Goal: Task Accomplishment & Management: Use online tool/utility

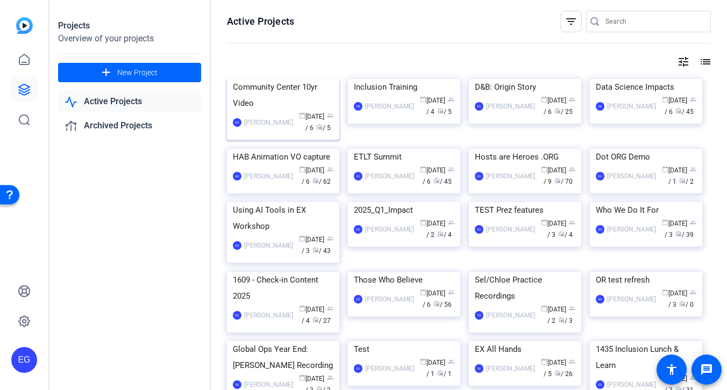
click at [272, 111] on div "Community Center 10yr Video" at bounding box center [283, 95] width 101 height 32
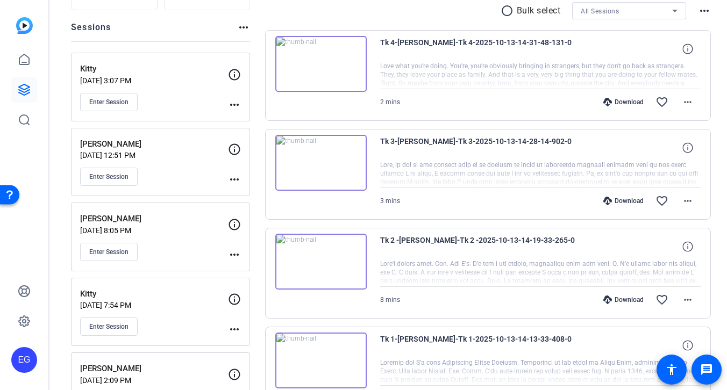
scroll to position [100, 0]
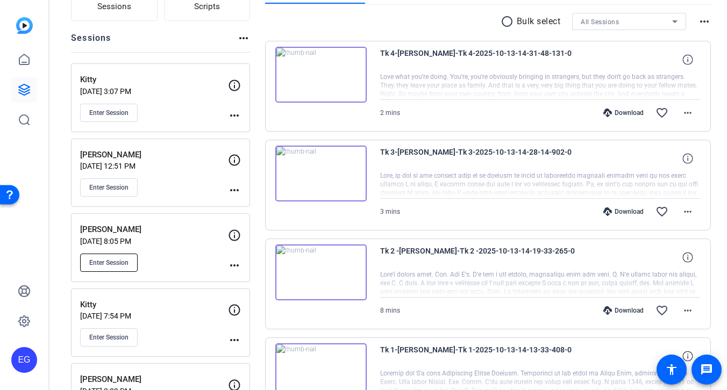
click at [108, 261] on span "Enter Session" at bounding box center [108, 263] width 39 height 9
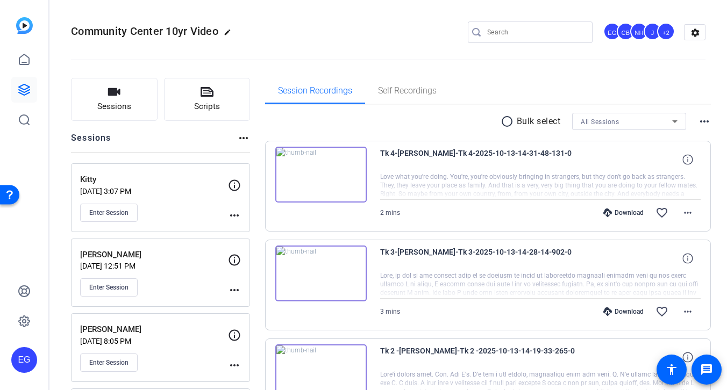
click at [668, 32] on div "+2" at bounding box center [666, 32] width 18 height 18
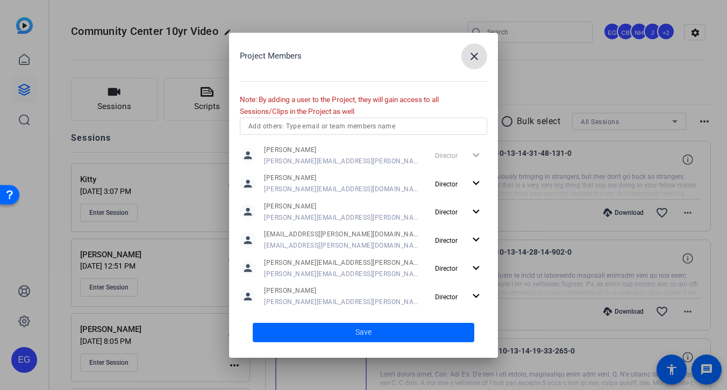
click at [400, 124] on input "text" at bounding box center [363, 126] width 230 height 13
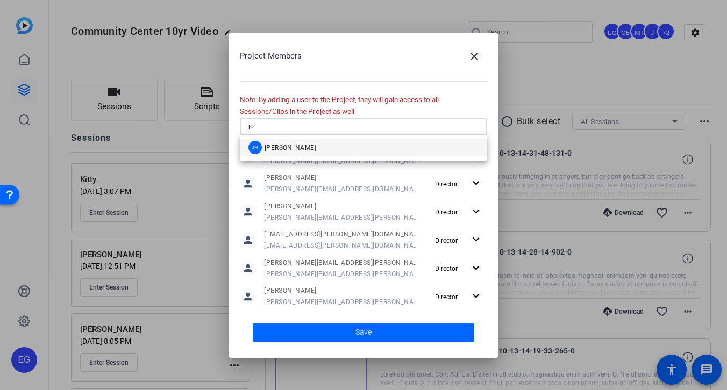
type input "jo"
click at [296, 148] on span "[PERSON_NAME]" at bounding box center [291, 148] width 52 height 9
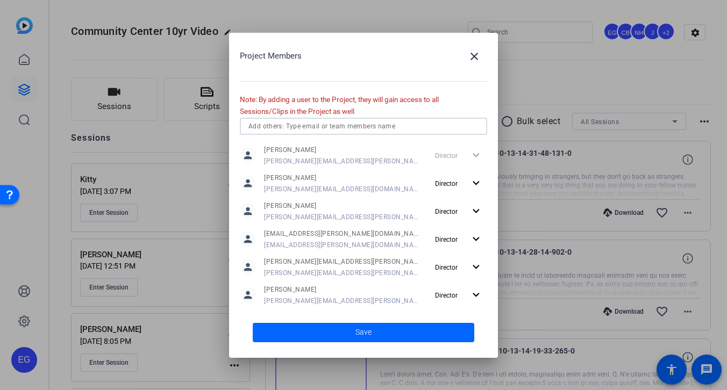
scroll to position [29, 0]
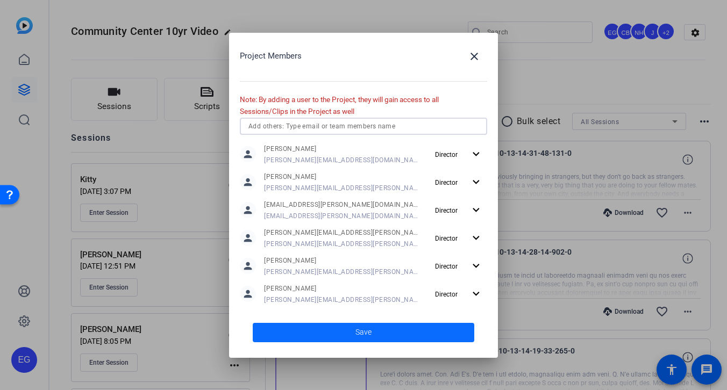
click at [366, 334] on span "Save" at bounding box center [363, 332] width 16 height 11
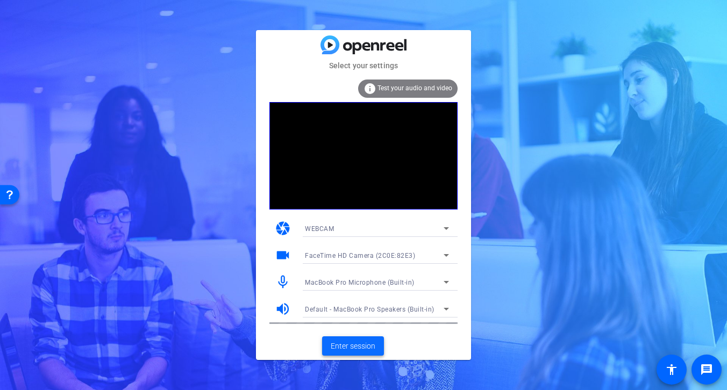
click at [366, 344] on span "Enter session" at bounding box center [353, 346] width 45 height 11
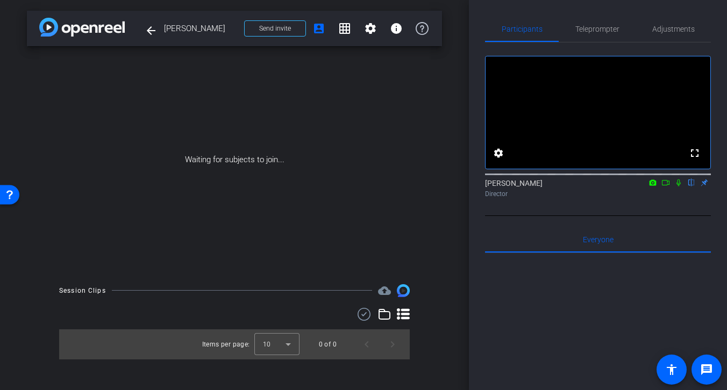
click at [667, 185] on icon at bounding box center [666, 182] width 8 height 5
click at [693, 187] on icon at bounding box center [691, 183] width 9 height 8
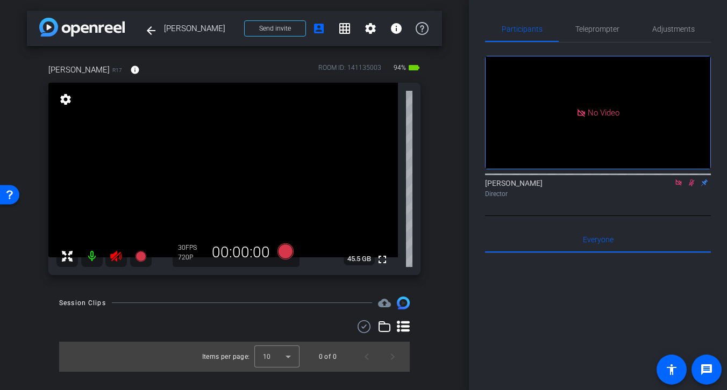
click at [114, 254] on icon at bounding box center [115, 256] width 11 height 11
click at [692, 187] on icon at bounding box center [692, 183] width 6 height 7
click at [680, 185] on icon at bounding box center [678, 183] width 6 height 6
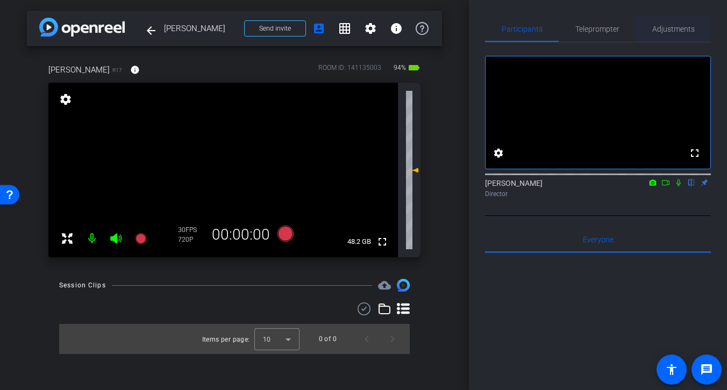
click at [669, 30] on span "Adjustments" at bounding box center [673, 29] width 42 height 8
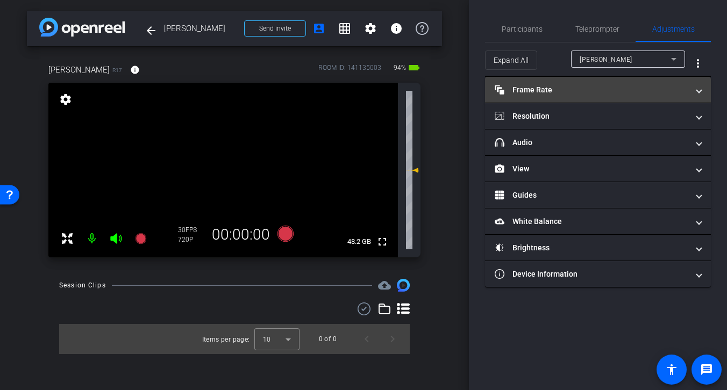
click at [579, 89] on mat-panel-title "Frame Rate Frame Rate" at bounding box center [592, 89] width 194 height 11
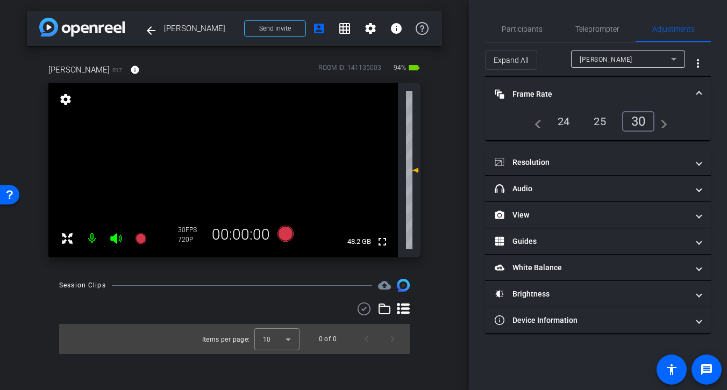
click at [565, 124] on div "24" at bounding box center [564, 121] width 28 height 18
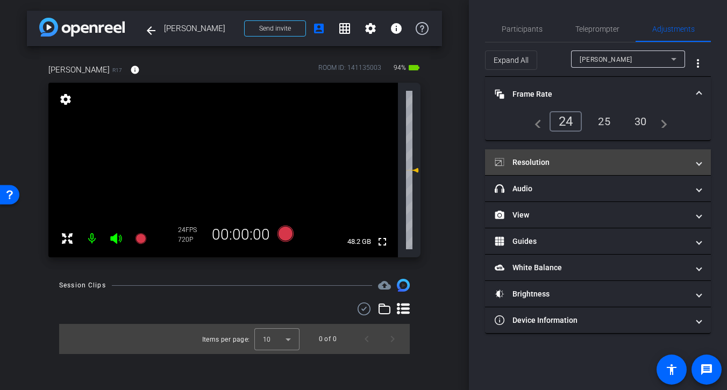
click at [608, 162] on mat-panel-title "Resolution" at bounding box center [592, 162] width 194 height 11
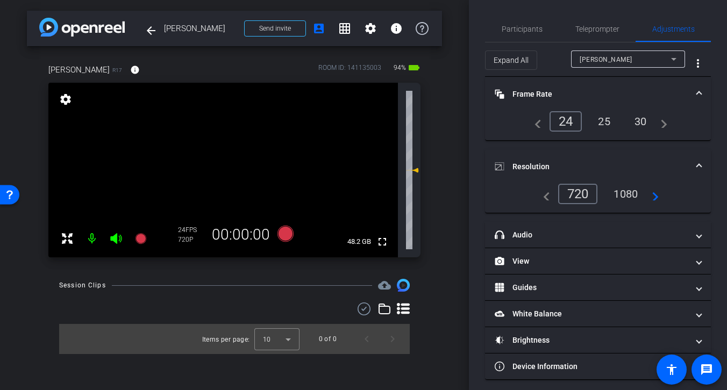
click at [633, 198] on div "1080" at bounding box center [625, 194] width 40 height 18
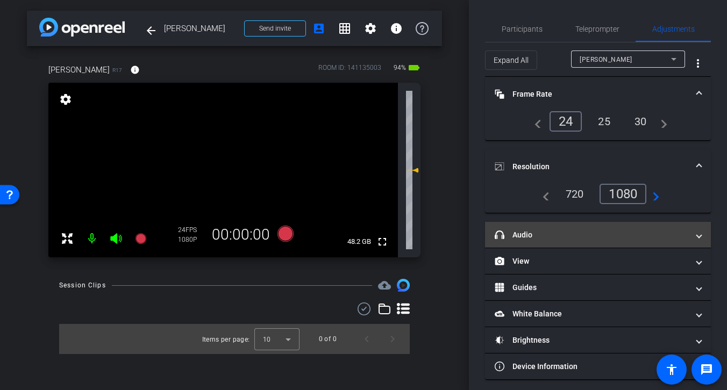
click at [586, 232] on mat-panel-title "headphone icon Audio" at bounding box center [592, 235] width 194 height 11
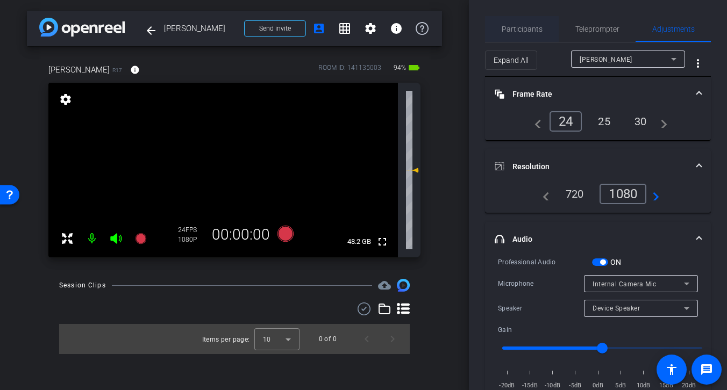
click at [522, 30] on span "Participants" at bounding box center [522, 29] width 41 height 8
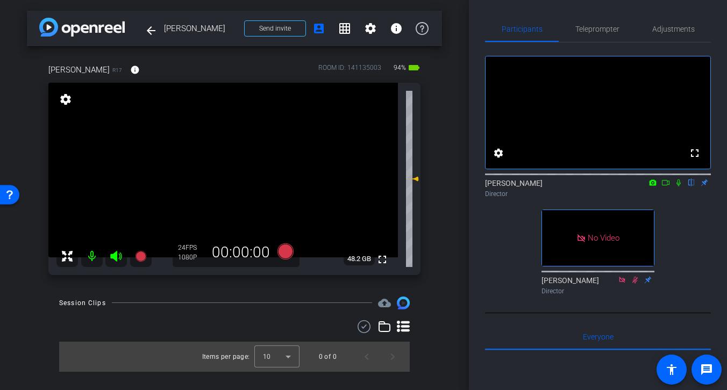
click at [116, 254] on icon at bounding box center [115, 256] width 11 height 11
click at [116, 259] on icon at bounding box center [115, 256] width 11 height 11
click at [668, 32] on span "Adjustments" at bounding box center [673, 29] width 42 height 8
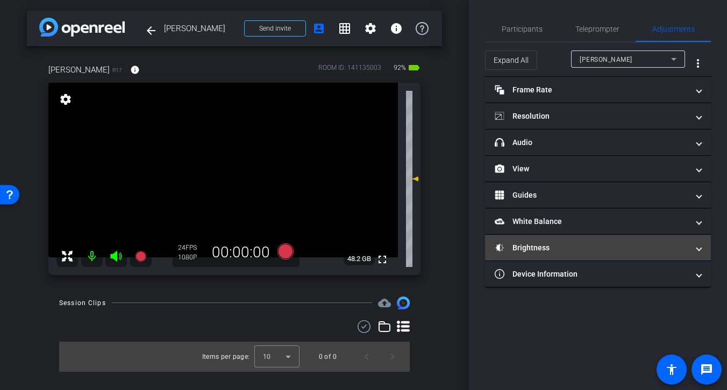
click at [628, 246] on mat-panel-title "Brightness" at bounding box center [592, 247] width 194 height 11
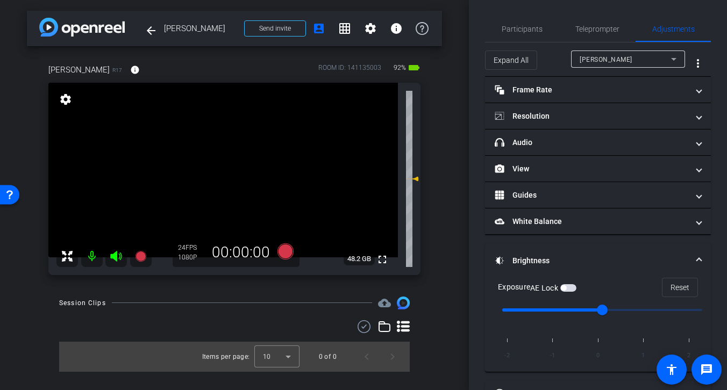
click at [570, 289] on span "button" at bounding box center [568, 288] width 16 height 8
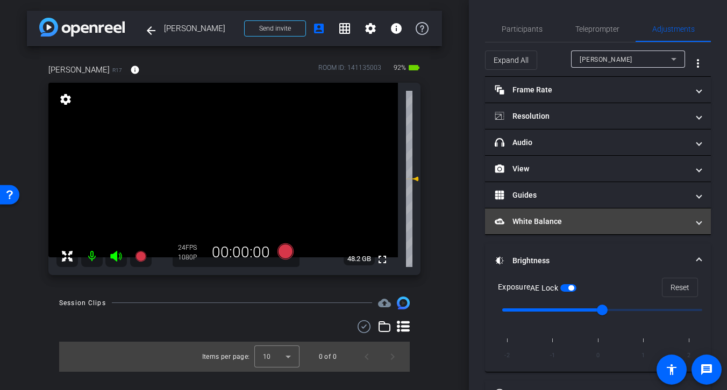
click at [611, 219] on mat-panel-title "White Balance White Balance" at bounding box center [592, 221] width 194 height 11
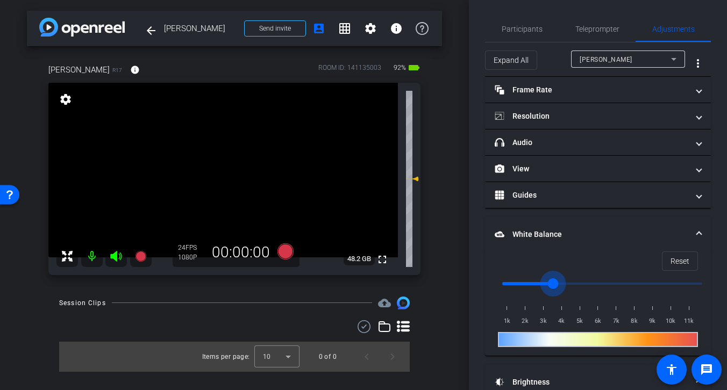
drag, startPoint x: 505, startPoint y: 280, endPoint x: 554, endPoint y: 281, distance: 48.9
click at [554, 281] on input "range" at bounding box center [602, 284] width 223 height 24
drag, startPoint x: 554, startPoint y: 282, endPoint x: 569, endPoint y: 283, distance: 15.1
click at [569, 283] on input "range" at bounding box center [602, 284] width 223 height 24
drag, startPoint x: 574, startPoint y: 284, endPoint x: 589, endPoint y: 284, distance: 15.6
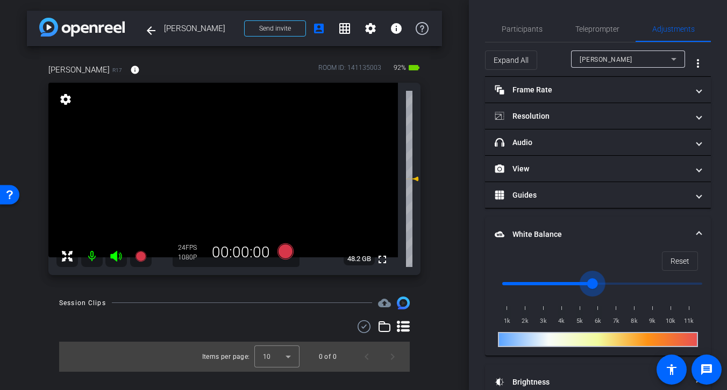
click at [589, 284] on input "range" at bounding box center [602, 284] width 223 height 24
drag, startPoint x: 591, startPoint y: 282, endPoint x: 579, endPoint y: 284, distance: 12.5
click at [579, 284] on input "range" at bounding box center [602, 284] width 223 height 24
type input "5500"
click at [588, 280] on input "range" at bounding box center [602, 284] width 223 height 24
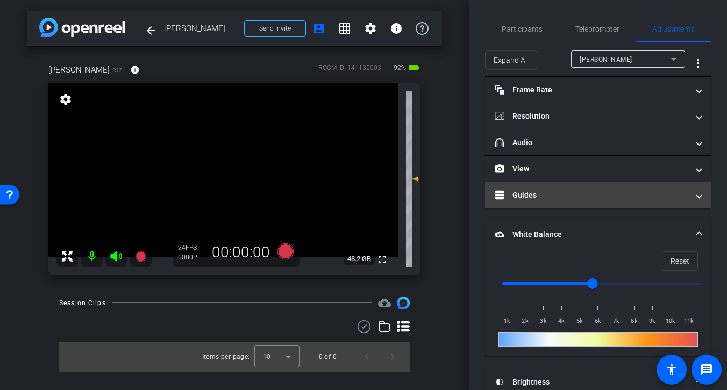
click at [585, 190] on mat-panel-title "Guides" at bounding box center [592, 195] width 194 height 11
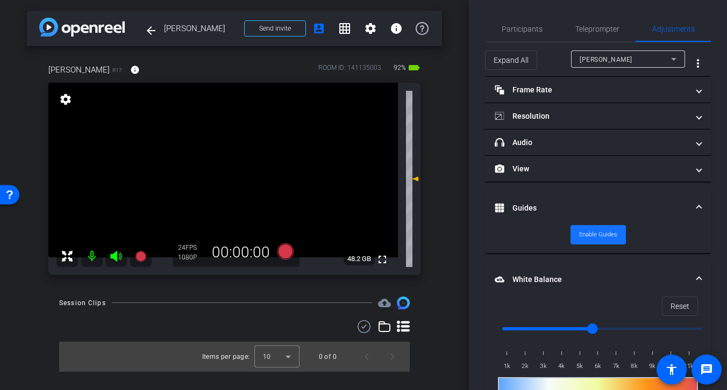
click at [595, 233] on span "Enable Guides" at bounding box center [598, 235] width 38 height 16
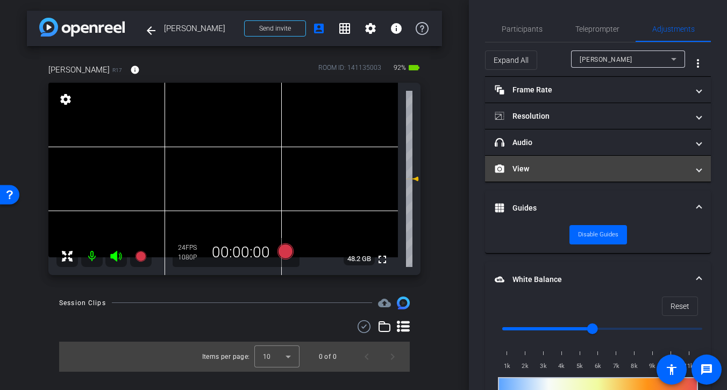
click at [614, 168] on mat-panel-title "View" at bounding box center [592, 168] width 194 height 11
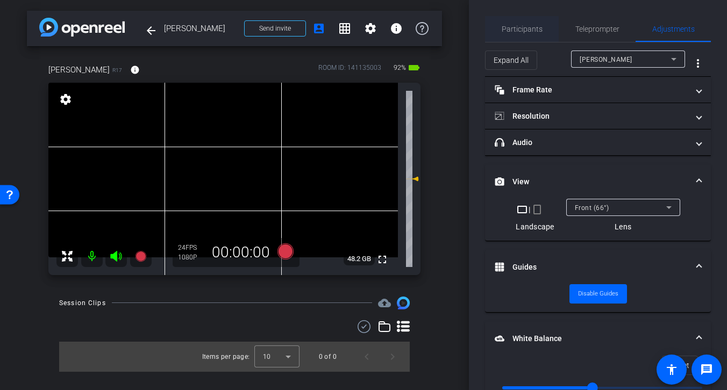
click at [523, 30] on span "Participants" at bounding box center [522, 29] width 41 height 8
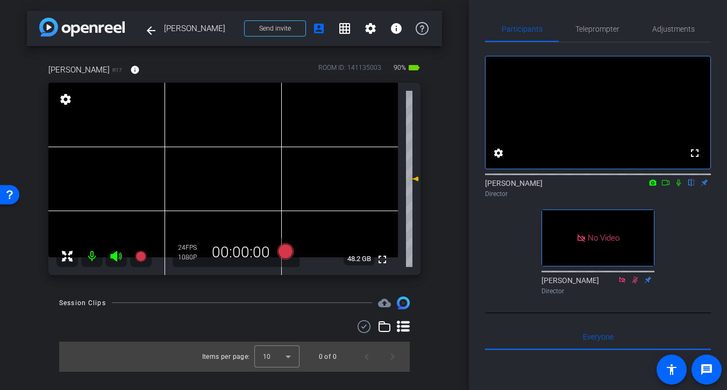
scroll to position [8, 0]
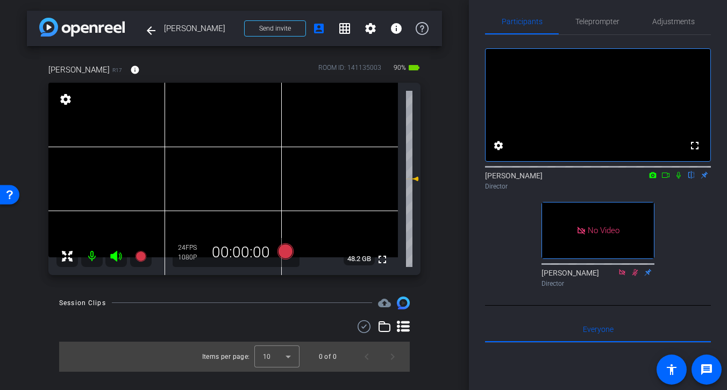
click at [119, 254] on icon at bounding box center [115, 256] width 11 height 11
click at [115, 254] on icon at bounding box center [115, 256] width 11 height 11
click at [666, 179] on icon at bounding box center [665, 176] width 9 height 8
click at [681, 178] on icon at bounding box center [678, 175] width 6 height 6
click at [666, 179] on icon at bounding box center [665, 176] width 9 height 8
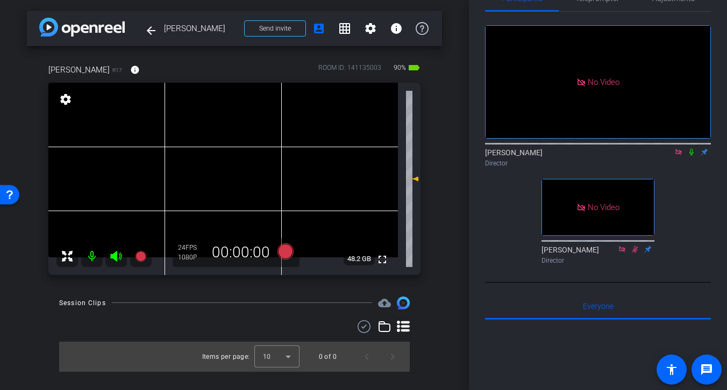
scroll to position [5, 0]
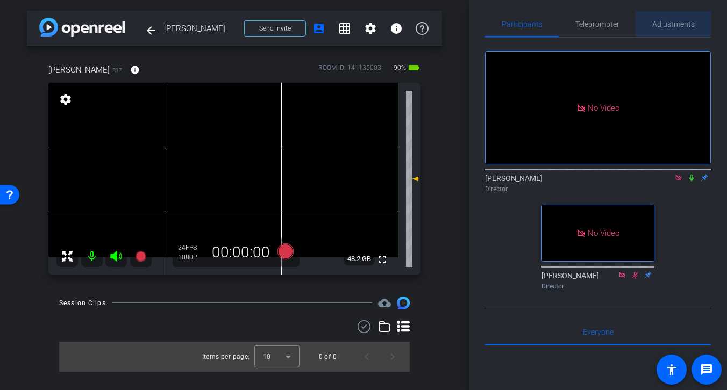
click at [673, 21] on span "Adjustments" at bounding box center [673, 24] width 42 height 8
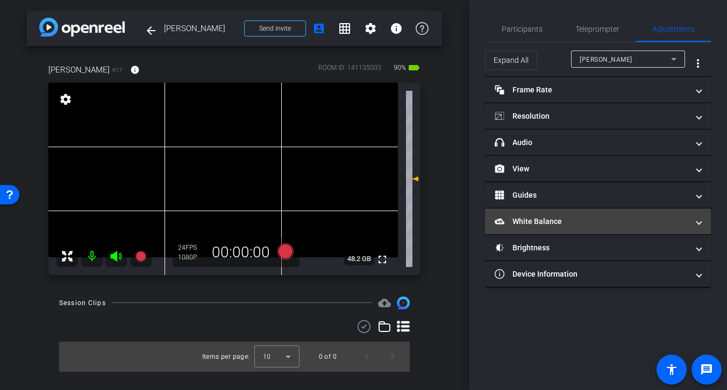
click at [593, 219] on mat-panel-title "White Balance White Balance" at bounding box center [592, 221] width 194 height 11
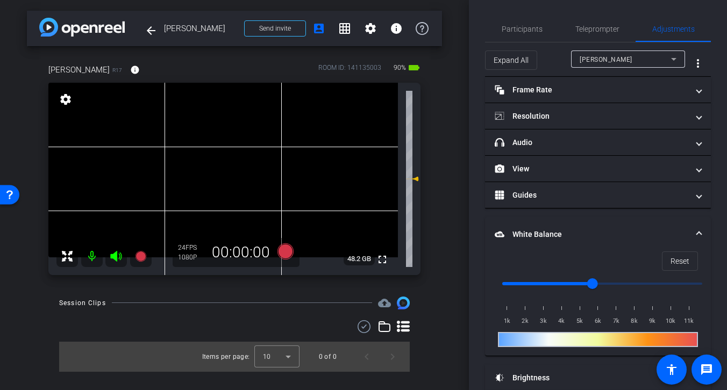
scroll to position [44, 0]
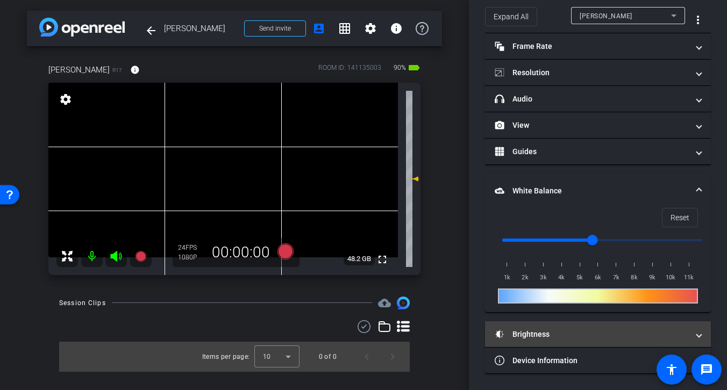
click at [629, 329] on mat-panel-title "Brightness" at bounding box center [592, 334] width 194 height 11
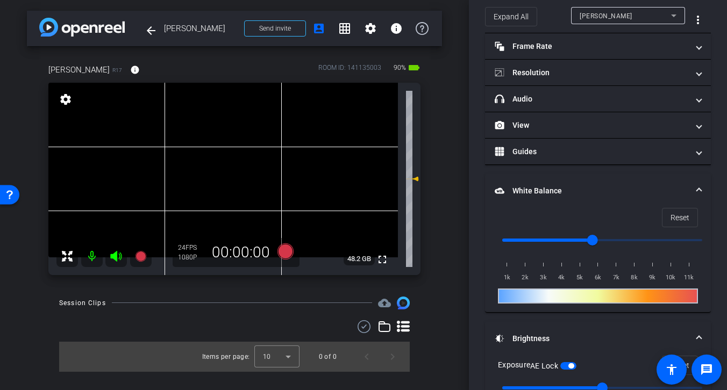
click at [573, 368] on span "button" at bounding box center [570, 365] width 5 height 5
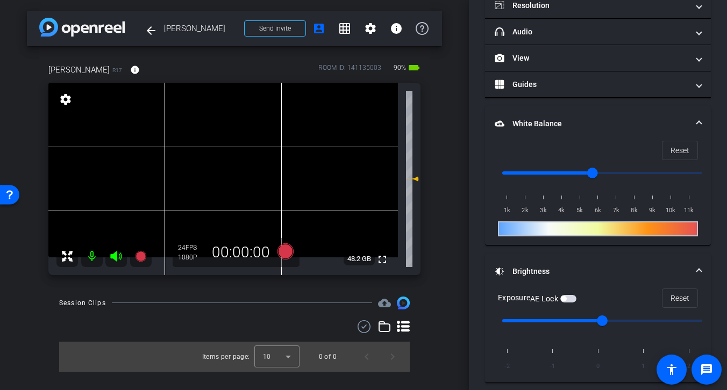
scroll to position [112, 0]
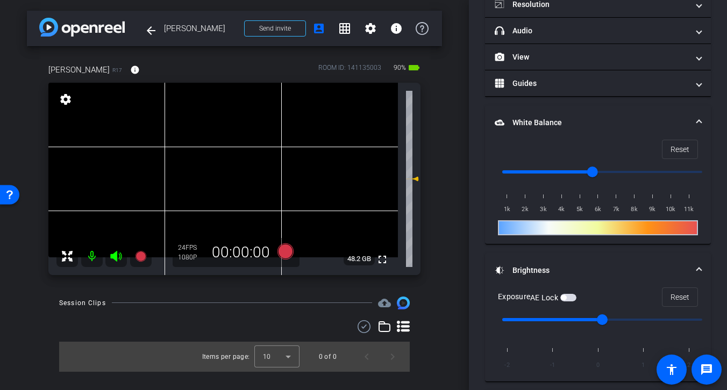
click at [570, 298] on span "button" at bounding box center [568, 298] width 16 height 8
drag, startPoint x: 604, startPoint y: 320, endPoint x: 563, endPoint y: 326, distance: 41.2
click at [563, 326] on input "range" at bounding box center [602, 320] width 223 height 24
drag, startPoint x: 552, startPoint y: 320, endPoint x: 575, endPoint y: 317, distance: 23.4
click at [575, 317] on input "range" at bounding box center [602, 320] width 223 height 24
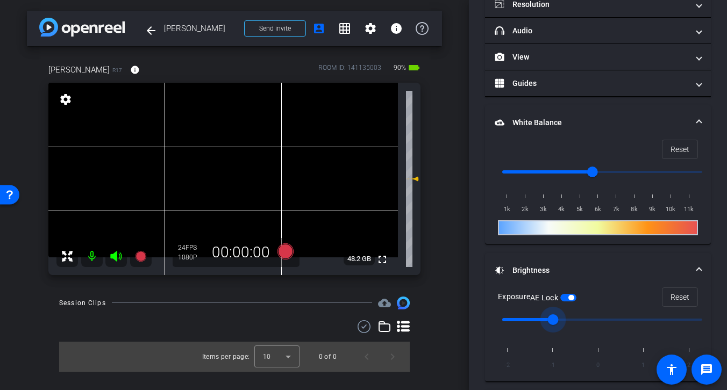
click at [571, 300] on span "button" at bounding box center [568, 298] width 16 height 8
click at [553, 318] on input "range" at bounding box center [602, 320] width 223 height 24
drag, startPoint x: 553, startPoint y: 317, endPoint x: 579, endPoint y: 315, distance: 25.9
click at [579, 315] on input "range" at bounding box center [602, 320] width 223 height 24
drag, startPoint x: 601, startPoint y: 318, endPoint x: 573, endPoint y: 325, distance: 29.2
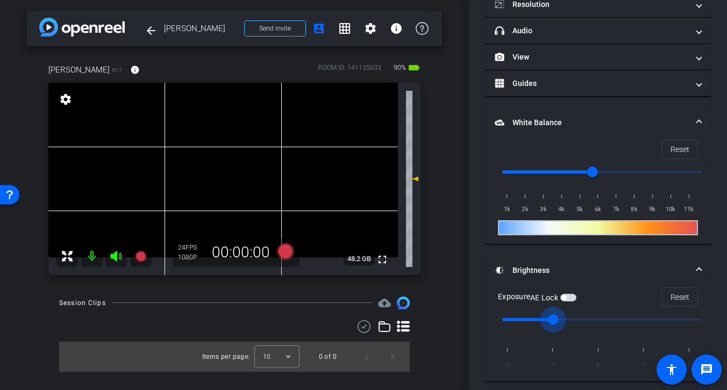
click at [573, 325] on input "range" at bounding box center [602, 320] width 223 height 24
click at [569, 297] on span "button" at bounding box center [568, 298] width 16 height 8
drag, startPoint x: 555, startPoint y: 319, endPoint x: 582, endPoint y: 315, distance: 27.2
click at [582, 315] on input "range" at bounding box center [602, 320] width 223 height 24
click at [571, 297] on span "button" at bounding box center [570, 297] width 5 height 5
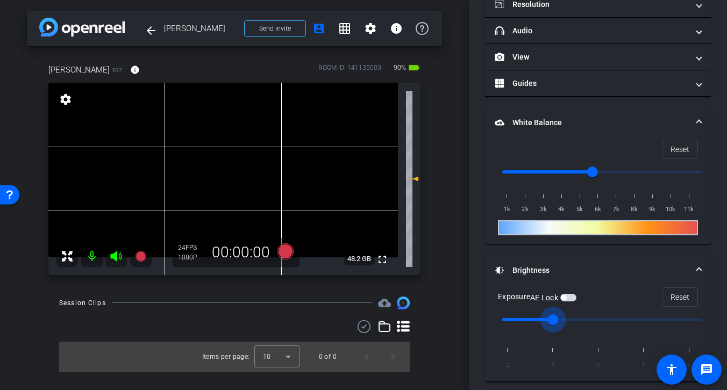
drag, startPoint x: 602, startPoint y: 317, endPoint x: 576, endPoint y: 319, distance: 26.4
type input "-1"
click at [576, 319] on input "range" at bounding box center [602, 320] width 223 height 24
drag, startPoint x: 590, startPoint y: 174, endPoint x: 571, endPoint y: 172, distance: 19.4
click at [571, 172] on input "range" at bounding box center [602, 172] width 223 height 24
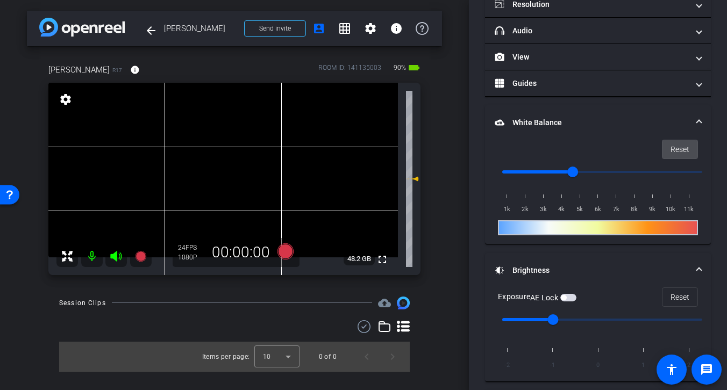
click at [674, 146] on span "Reset" at bounding box center [679, 149] width 19 height 20
type input "1000"
click at [677, 292] on span "Reset" at bounding box center [679, 297] width 19 height 20
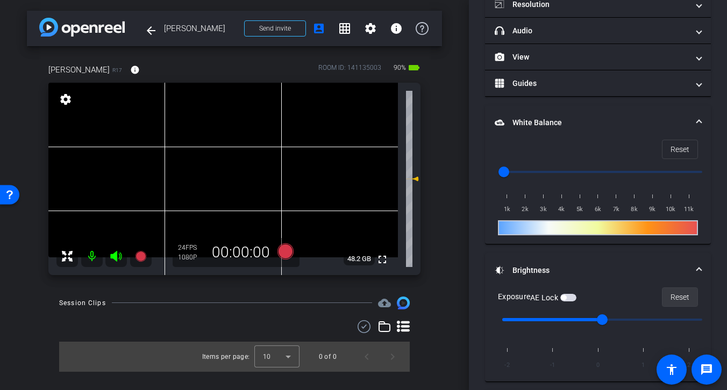
click at [679, 297] on span "Reset" at bounding box center [679, 297] width 19 height 20
drag, startPoint x: 602, startPoint y: 318, endPoint x: 572, endPoint y: 318, distance: 29.6
click at [572, 318] on input "range" at bounding box center [602, 320] width 223 height 24
drag, startPoint x: 555, startPoint y: 313, endPoint x: 585, endPoint y: 313, distance: 30.1
type input "0"
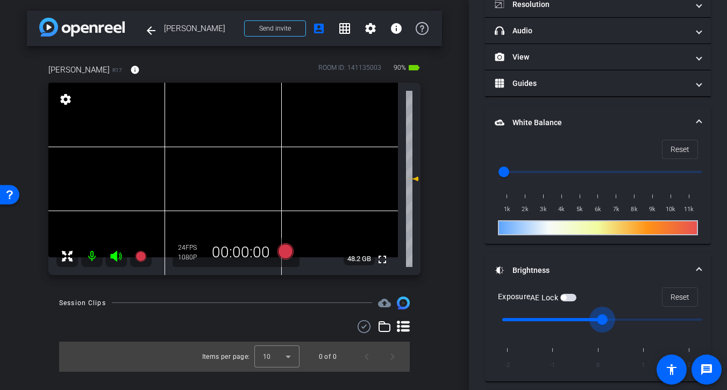
click at [585, 313] on input "range" at bounding box center [602, 320] width 223 height 24
drag, startPoint x: 507, startPoint y: 169, endPoint x: 572, endPoint y: 169, distance: 64.5
click at [572, 169] on input "range" at bounding box center [602, 172] width 223 height 24
drag, startPoint x: 572, startPoint y: 169, endPoint x: 563, endPoint y: 170, distance: 8.1
click at [563, 170] on input "range" at bounding box center [602, 172] width 223 height 24
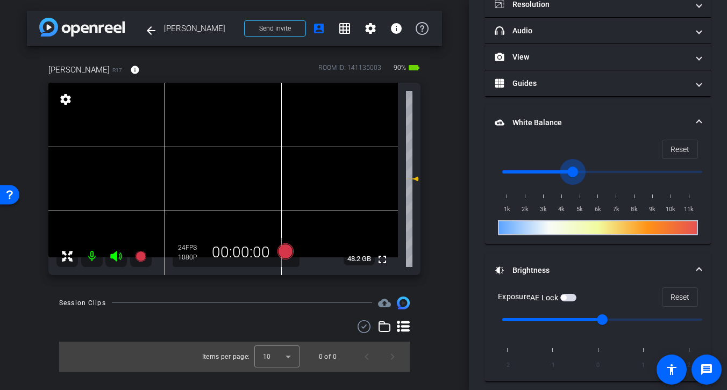
drag, startPoint x: 563, startPoint y: 173, endPoint x: 574, endPoint y: 172, distance: 11.3
click at [574, 172] on input "range" at bounding box center [602, 172] width 223 height 24
drag, startPoint x: 575, startPoint y: 170, endPoint x: 581, endPoint y: 170, distance: 5.9
type input "5000"
click at [581, 170] on input "range" at bounding box center [602, 172] width 223 height 24
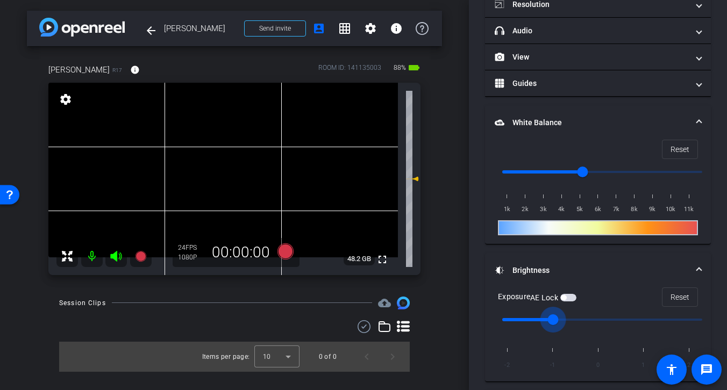
drag, startPoint x: 600, startPoint y: 324, endPoint x: 576, endPoint y: 322, distance: 23.2
type input "-1"
click at [576, 322] on input "range" at bounding box center [602, 320] width 223 height 24
drag, startPoint x: 582, startPoint y: 170, endPoint x: 574, endPoint y: 167, distance: 8.0
type input "4500"
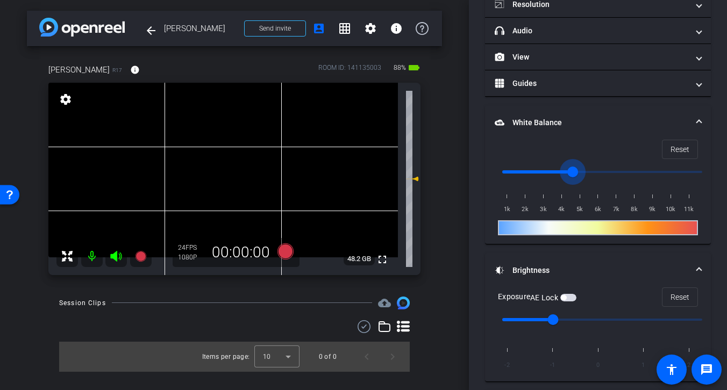
click at [574, 167] on input "range" at bounding box center [602, 172] width 223 height 24
drag, startPoint x: 557, startPoint y: 320, endPoint x: 582, endPoint y: 319, distance: 25.3
type input "0"
click at [582, 319] on input "range" at bounding box center [602, 320] width 223 height 24
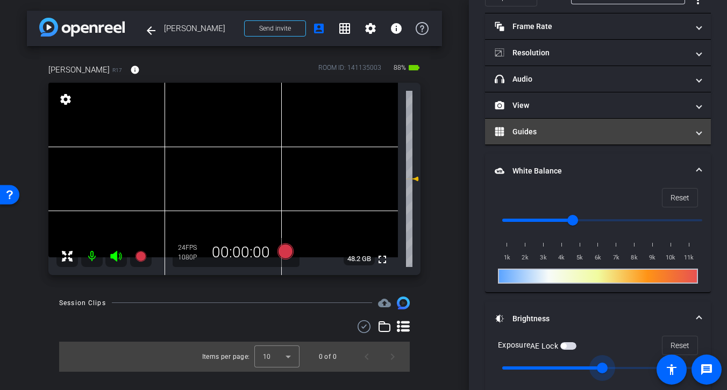
scroll to position [0, 0]
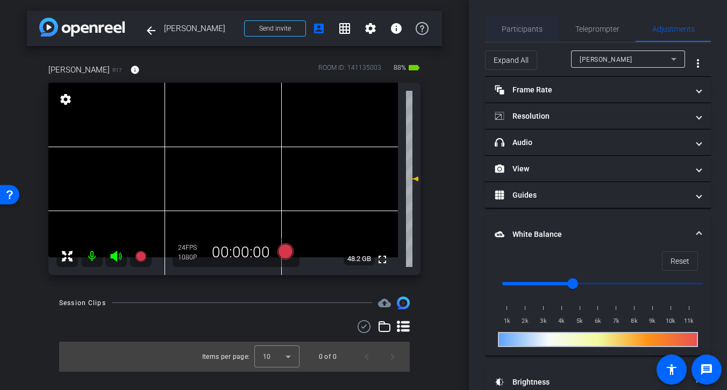
click at [531, 27] on span "Participants" at bounding box center [522, 29] width 41 height 8
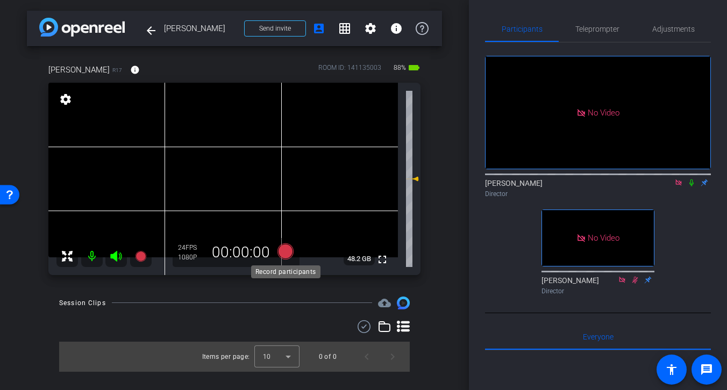
click at [285, 252] on icon at bounding box center [285, 251] width 16 height 16
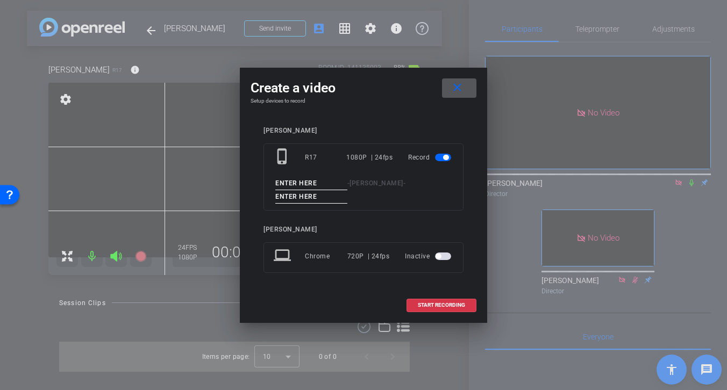
click at [320, 184] on input at bounding box center [311, 183] width 72 height 13
type input "Test"
click at [329, 195] on input at bounding box center [311, 196] width 72 height 13
type input "Test"
click at [443, 305] on span "START RECORDING" at bounding box center [441, 305] width 47 height 5
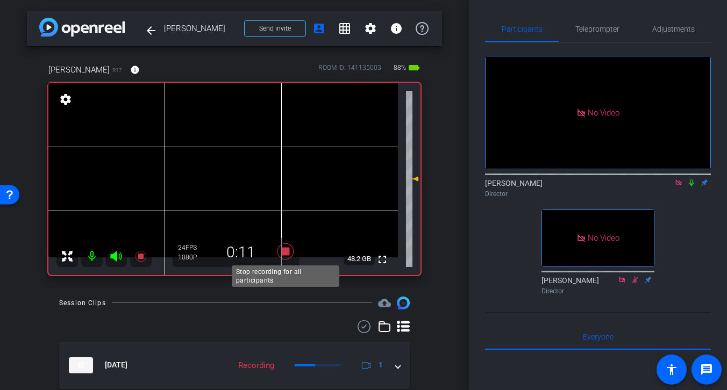
click at [286, 252] on icon at bounding box center [285, 251] width 16 height 16
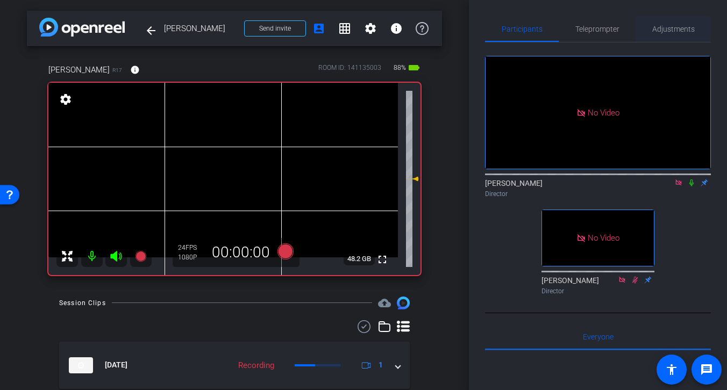
click at [667, 31] on span "Adjustments" at bounding box center [673, 29] width 42 height 8
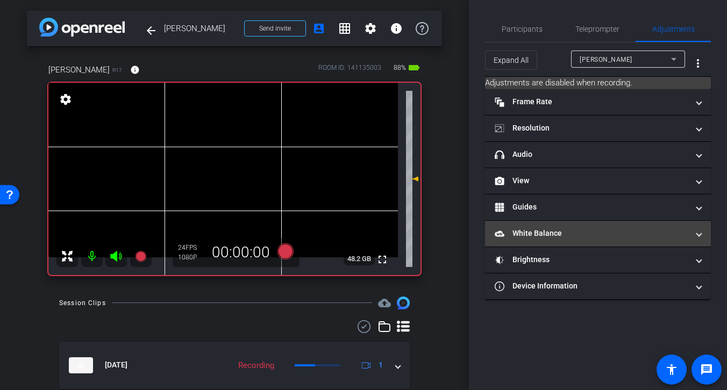
click at [616, 232] on mat-panel-title "White Balance White Balance" at bounding box center [592, 233] width 194 height 11
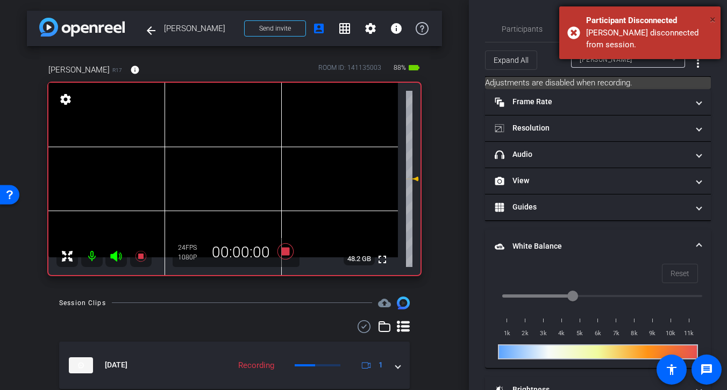
click at [711, 18] on span "×" at bounding box center [713, 19] width 6 height 13
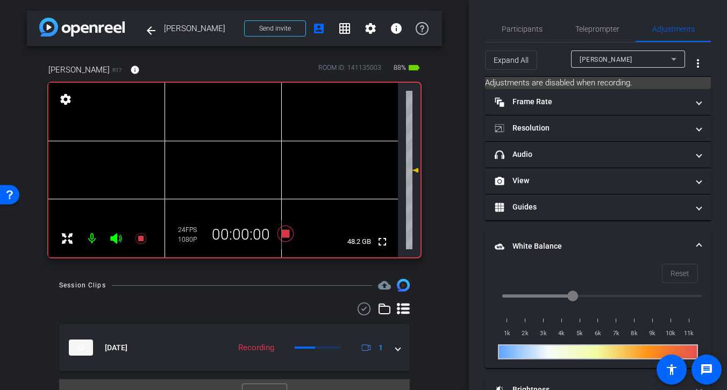
scroll to position [55, 0]
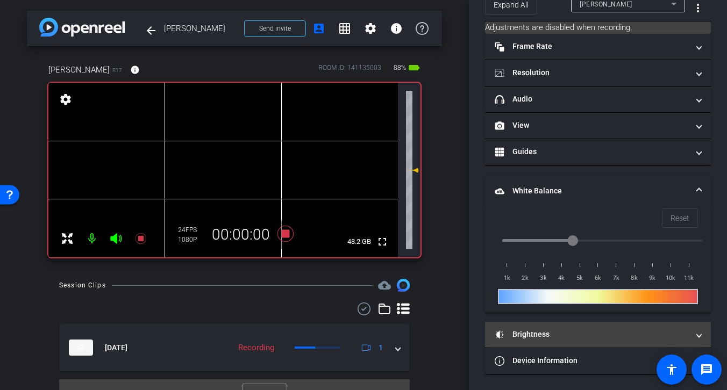
click at [656, 330] on mat-panel-title "Brightness" at bounding box center [592, 334] width 194 height 11
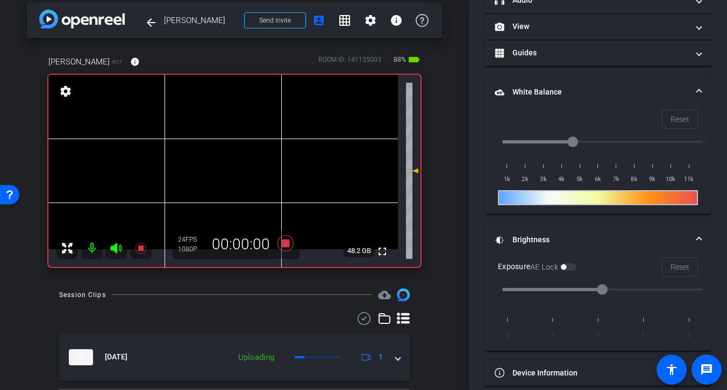
scroll to position [0, 0]
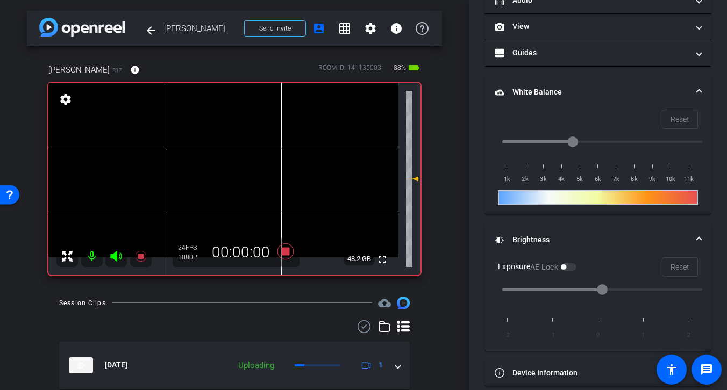
click at [681, 119] on div "Reset" at bounding box center [598, 119] width 200 height 19
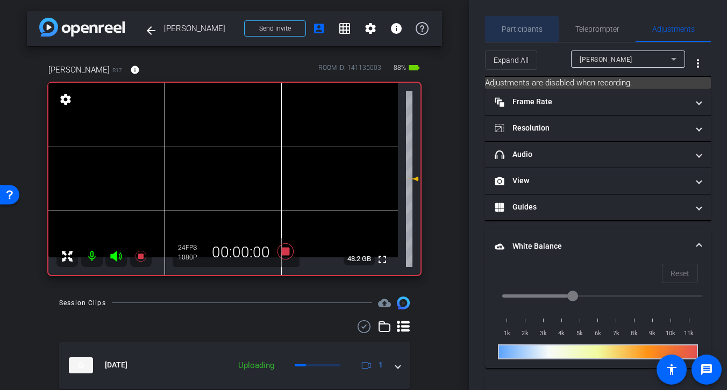
click at [518, 33] on span "Participants" at bounding box center [522, 29] width 41 height 8
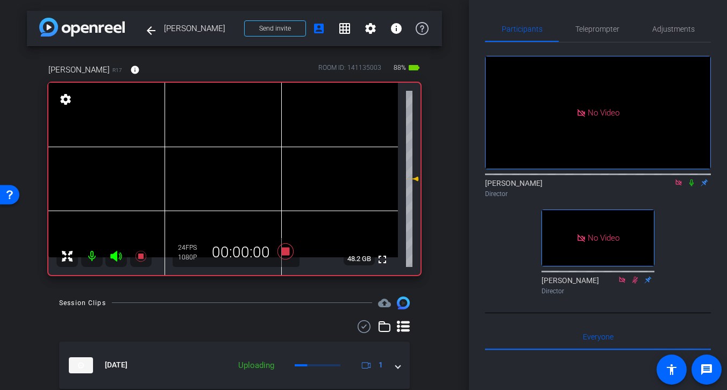
click at [677, 180] on icon at bounding box center [678, 183] width 6 height 6
click at [130, 70] on mat-icon "info" at bounding box center [135, 70] width 10 height 10
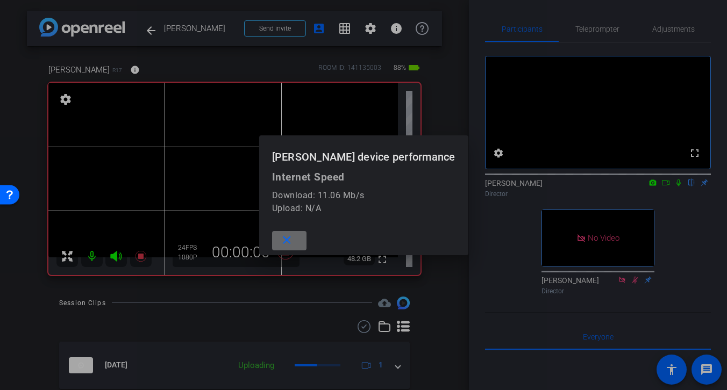
click at [292, 240] on mat-icon "close" at bounding box center [286, 240] width 13 height 13
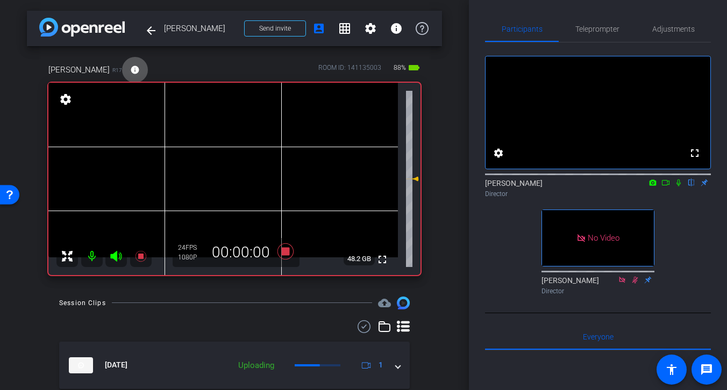
click at [130, 69] on mat-icon "info" at bounding box center [135, 70] width 10 height 10
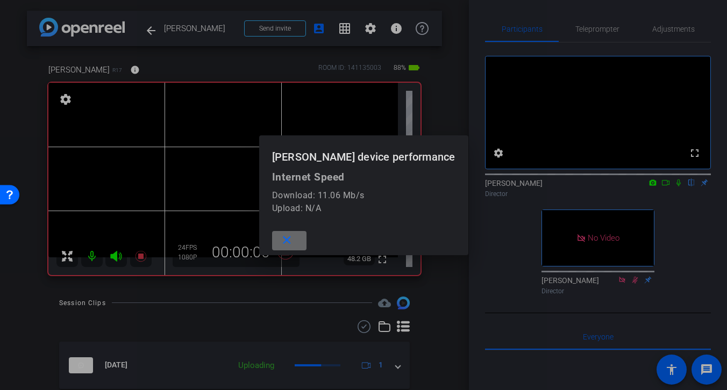
click at [291, 241] on mat-icon "close" at bounding box center [286, 240] width 13 height 13
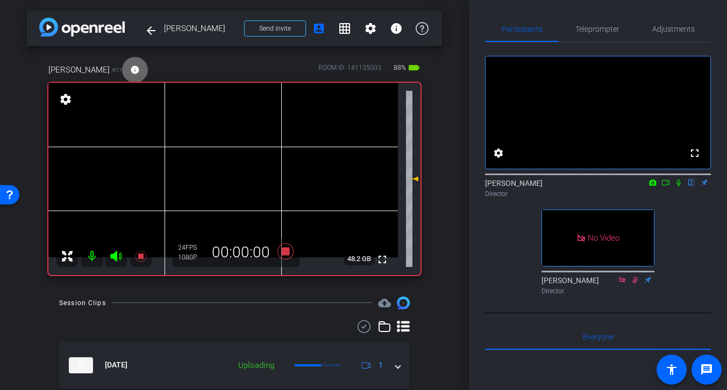
click at [130, 68] on mat-icon "info" at bounding box center [135, 70] width 10 height 10
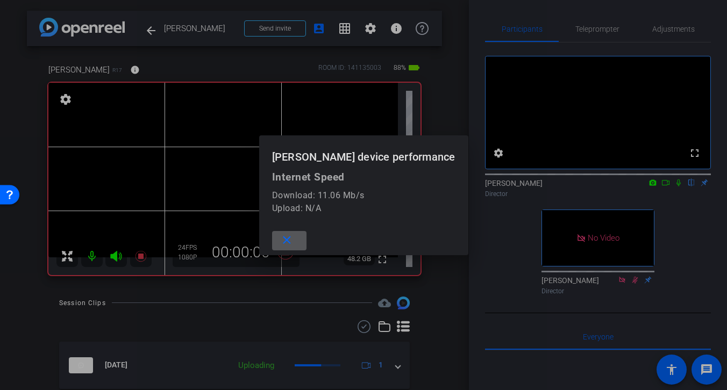
click at [449, 120] on div at bounding box center [363, 195] width 727 height 390
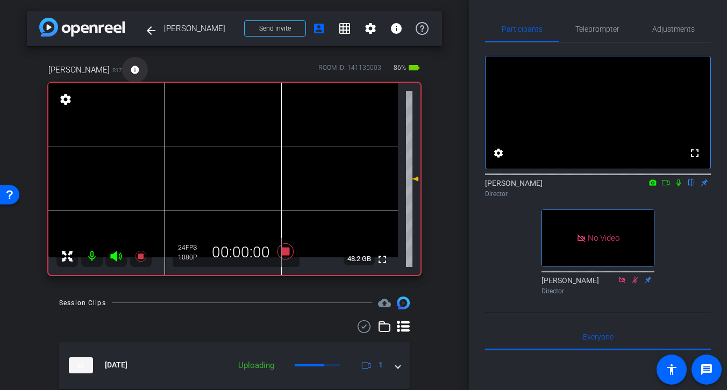
click at [130, 70] on mat-icon "info" at bounding box center [135, 70] width 10 height 10
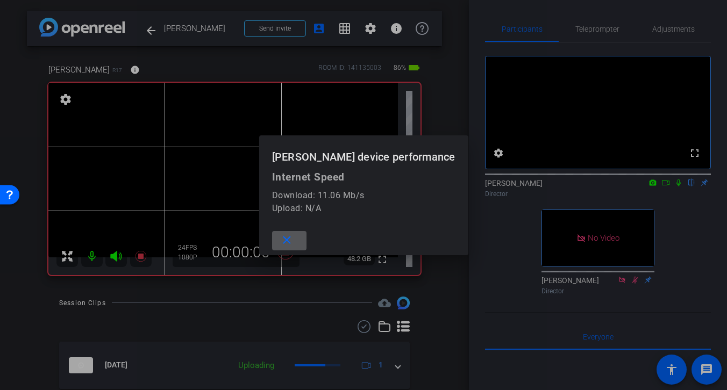
click at [450, 112] on div at bounding box center [363, 195] width 727 height 390
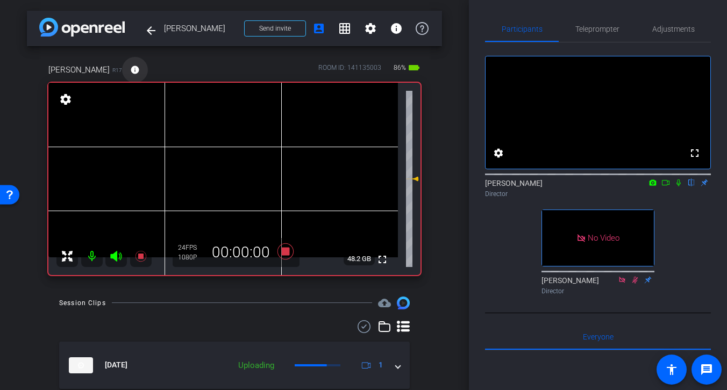
click at [130, 67] on mat-icon "info" at bounding box center [135, 70] width 10 height 10
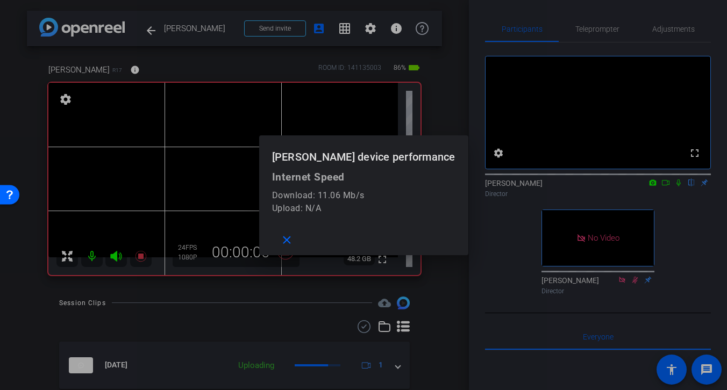
click at [460, 309] on div at bounding box center [363, 195] width 727 height 390
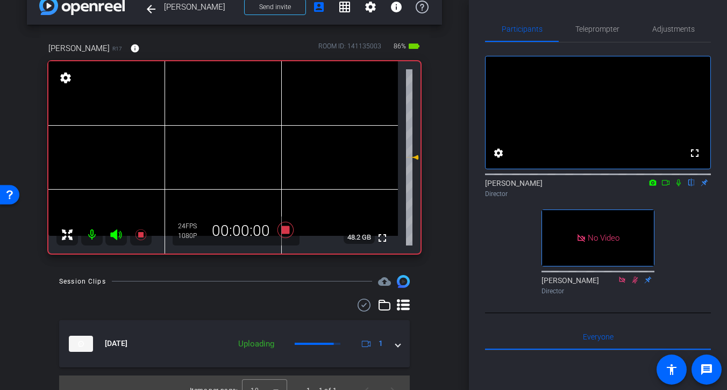
scroll to position [37, 0]
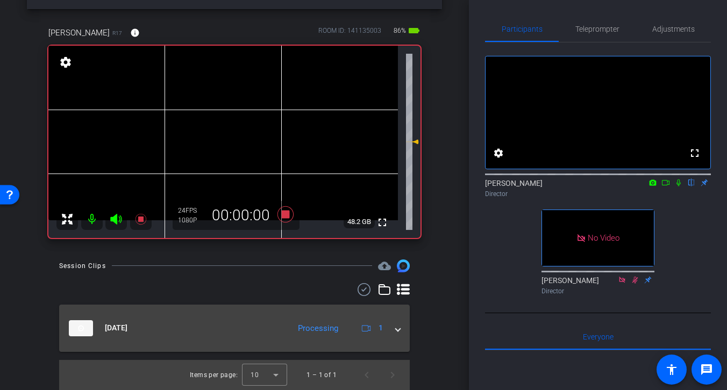
click at [398, 327] on span at bounding box center [398, 328] width 4 height 11
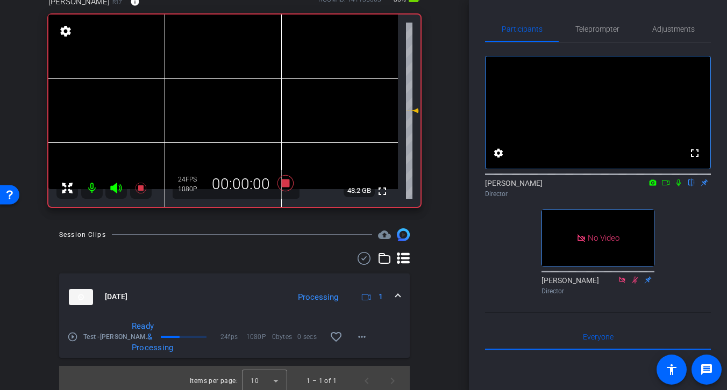
scroll to position [74, 0]
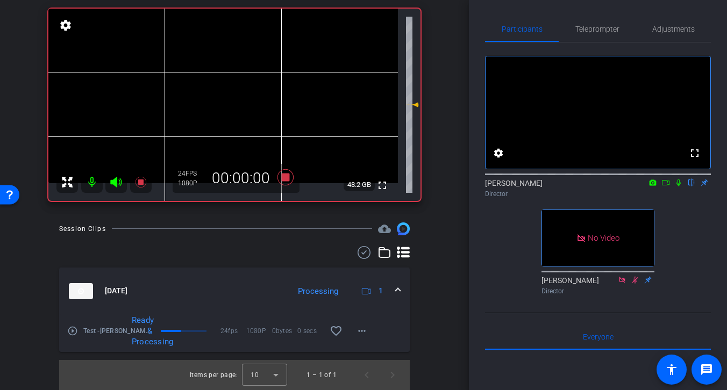
click at [395, 289] on div "Oct 14, 2025 Processing 1" at bounding box center [232, 291] width 327 height 16
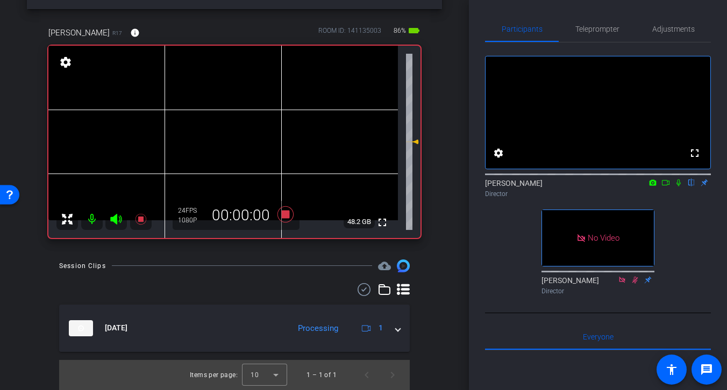
scroll to position [0, 0]
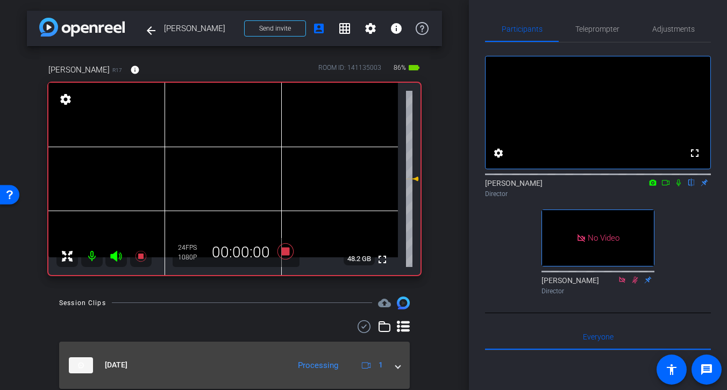
click at [398, 369] on span at bounding box center [398, 365] width 4 height 11
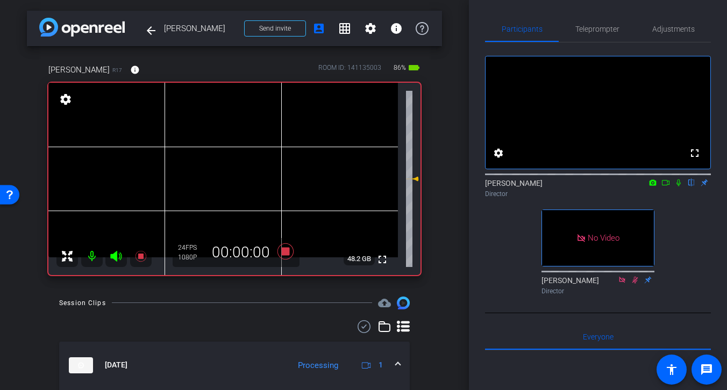
scroll to position [56, 0]
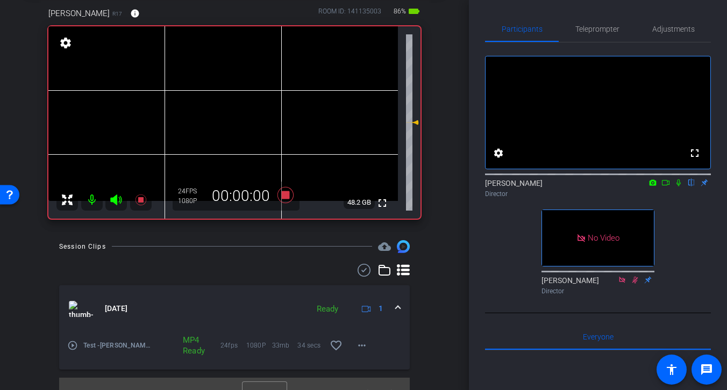
click at [397, 308] on span at bounding box center [398, 308] width 4 height 11
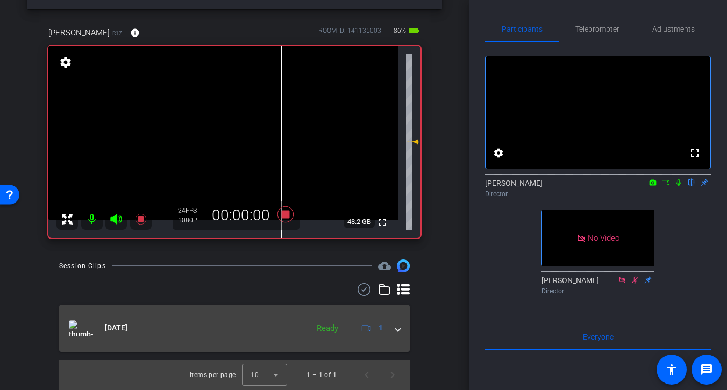
scroll to position [37, 0]
click at [399, 330] on span at bounding box center [398, 328] width 4 height 11
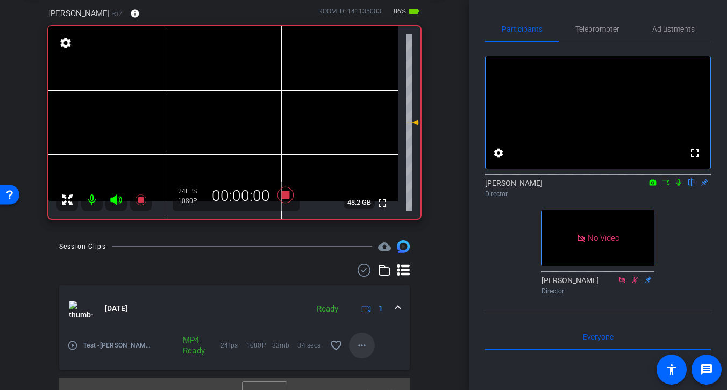
click at [361, 344] on mat-icon "more_horiz" at bounding box center [361, 345] width 13 height 13
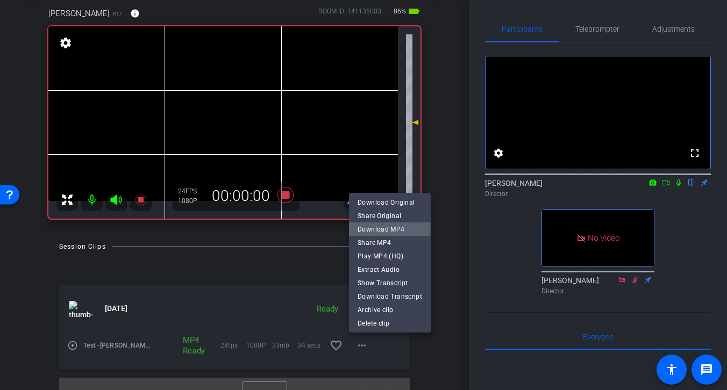
click at [377, 229] on span "Download MP4" at bounding box center [390, 229] width 65 height 13
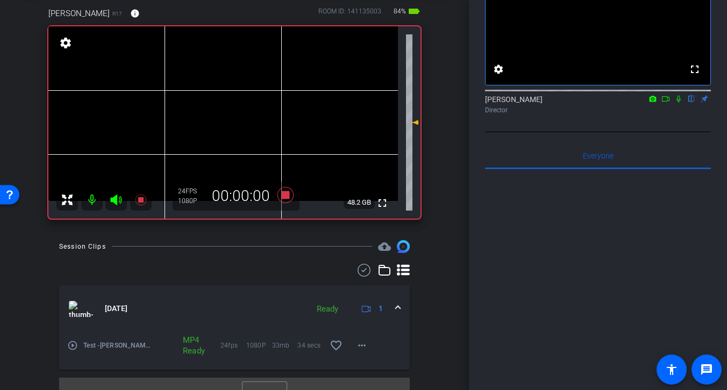
scroll to position [0, 0]
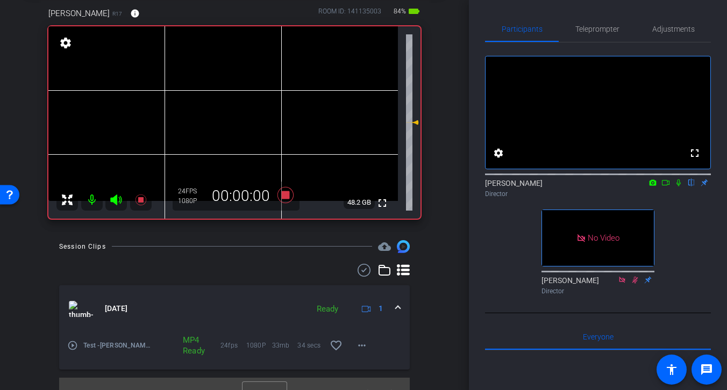
click at [116, 199] on icon at bounding box center [115, 200] width 11 height 11
click at [114, 200] on icon at bounding box center [116, 200] width 13 height 13
click at [663, 187] on icon at bounding box center [665, 183] width 9 height 8
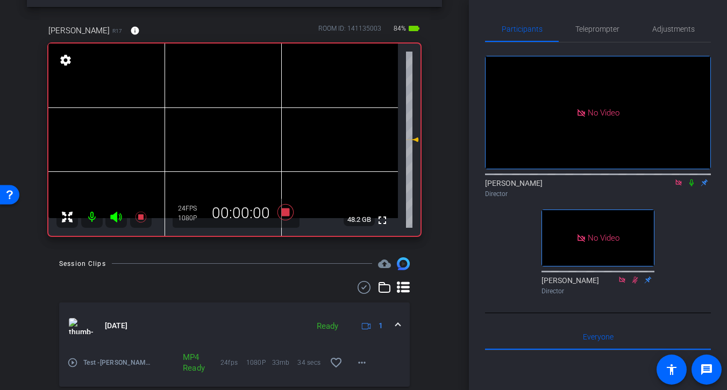
scroll to position [39, 0]
click at [286, 211] on icon at bounding box center [285, 212] width 16 height 16
click at [284, 213] on icon at bounding box center [285, 212] width 16 height 16
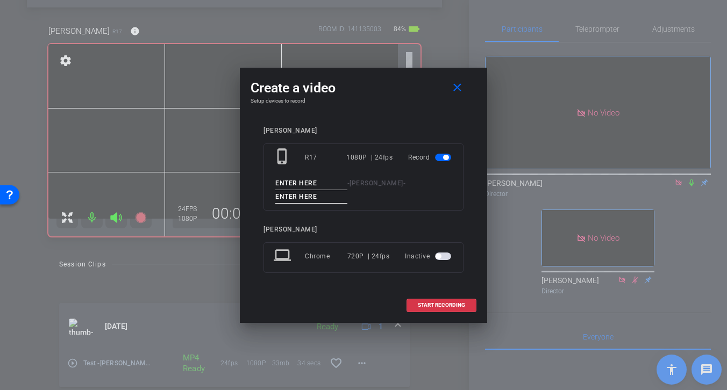
click at [318, 182] on input at bounding box center [311, 183] width 72 height 13
type input "Tk 1"
click at [323, 198] on input at bounding box center [311, 196] width 72 height 13
type input "Tk 1"
click at [442, 305] on span "START RECORDING" at bounding box center [441, 305] width 47 height 5
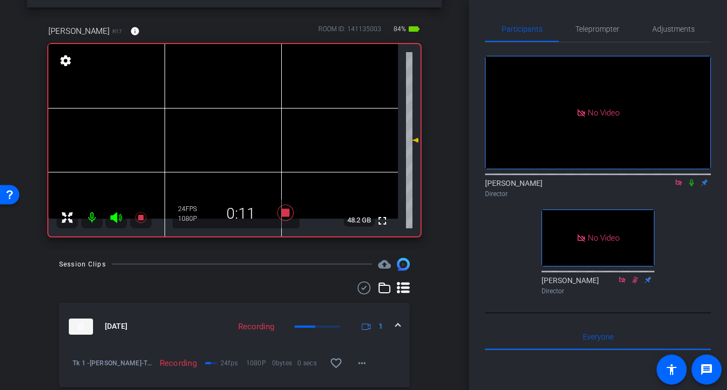
click at [694, 187] on icon at bounding box center [691, 183] width 9 height 8
click at [690, 187] on icon at bounding box center [691, 183] width 9 height 8
click at [692, 187] on icon at bounding box center [691, 183] width 4 height 7
click at [690, 187] on icon at bounding box center [691, 183] width 9 height 8
click at [693, 187] on icon at bounding box center [691, 183] width 4 height 7
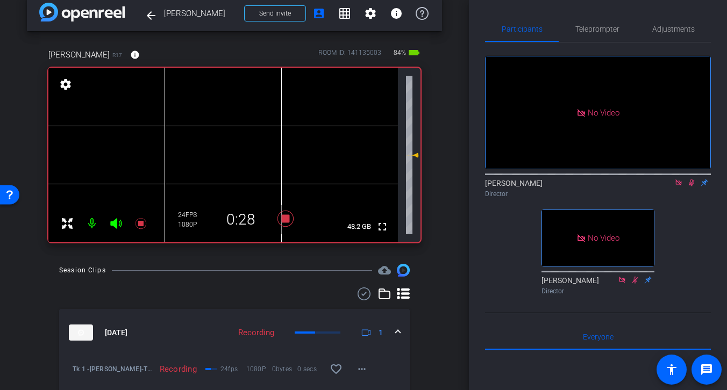
scroll to position [13, 0]
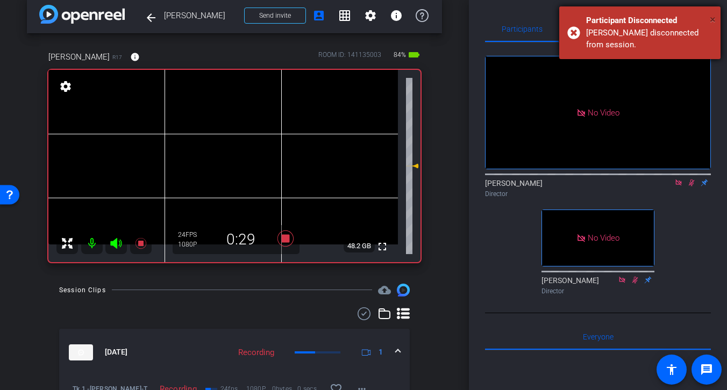
click at [715, 18] on span "×" at bounding box center [713, 19] width 6 height 13
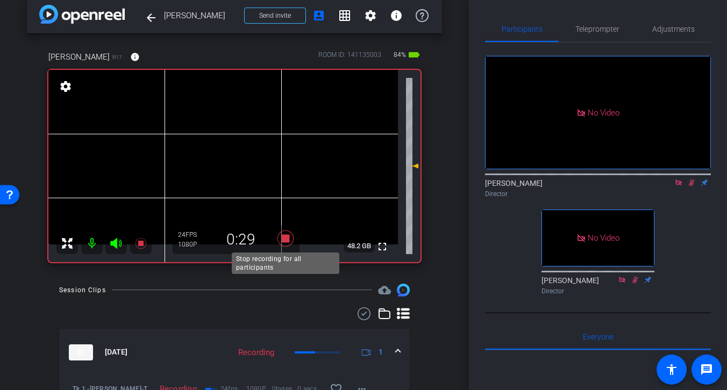
click at [285, 237] on icon at bounding box center [285, 238] width 16 height 16
click at [692, 187] on icon at bounding box center [692, 183] width 6 height 7
click at [693, 187] on icon at bounding box center [691, 183] width 4 height 7
click at [692, 187] on icon at bounding box center [692, 183] width 6 height 7
click at [693, 187] on icon at bounding box center [691, 183] width 4 height 7
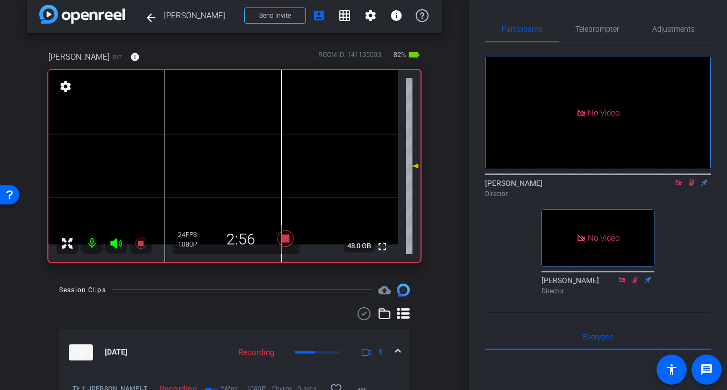
click at [694, 187] on icon at bounding box center [691, 183] width 9 height 8
click at [286, 234] on icon at bounding box center [285, 238] width 16 height 16
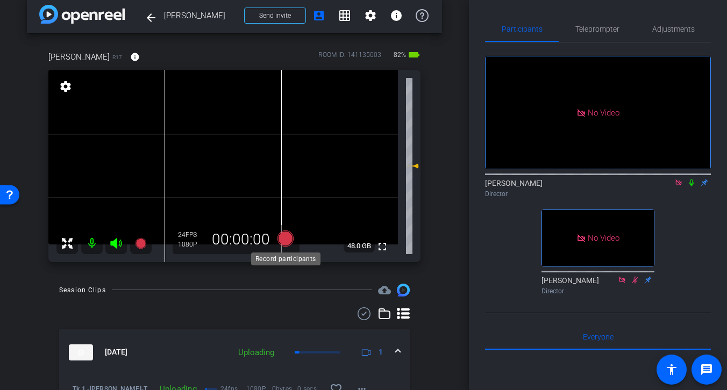
click at [286, 241] on icon at bounding box center [285, 238] width 16 height 16
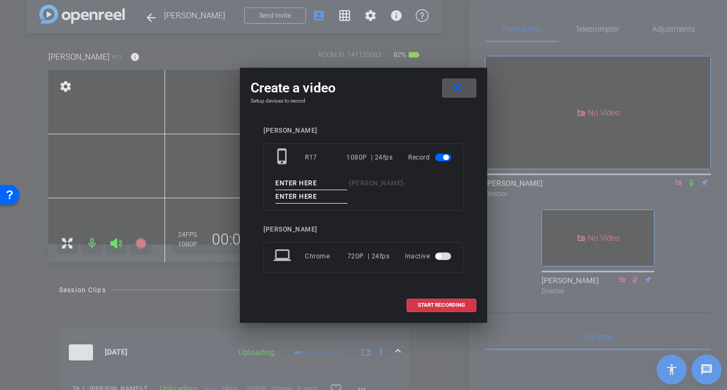
click at [326, 185] on input at bounding box center [311, 183] width 72 height 13
type input "Tk 2"
click at [321, 196] on input at bounding box center [311, 196] width 72 height 13
type input "Tk 2"
click at [441, 304] on span "START RECORDING" at bounding box center [441, 305] width 47 height 5
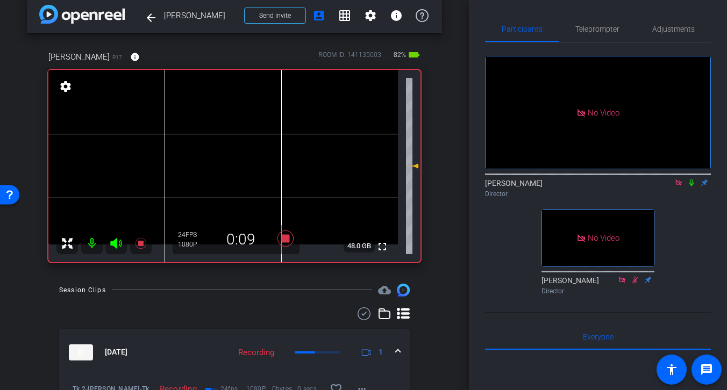
click at [692, 187] on icon at bounding box center [691, 183] width 4 height 7
click at [693, 187] on icon at bounding box center [691, 183] width 9 height 8
click at [286, 240] on icon at bounding box center [285, 238] width 16 height 16
click at [285, 238] on icon at bounding box center [285, 238] width 16 height 16
click at [286, 239] on icon at bounding box center [285, 238] width 16 height 16
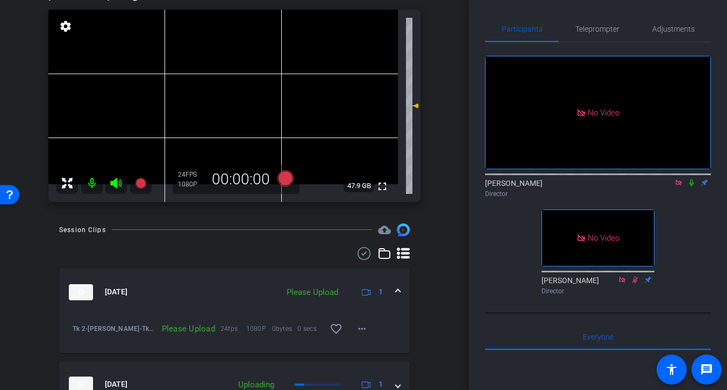
scroll to position [67, 0]
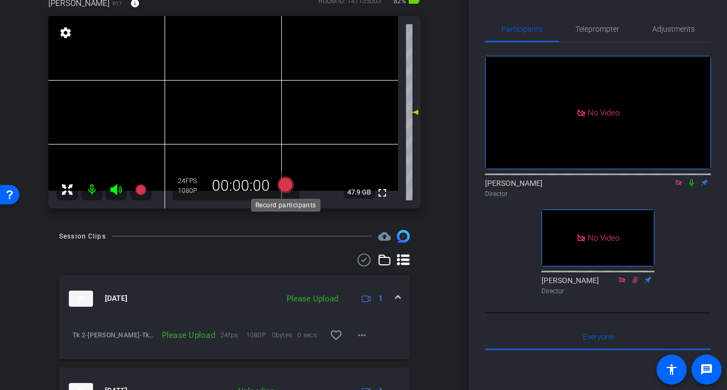
click at [283, 184] on icon at bounding box center [285, 184] width 16 height 16
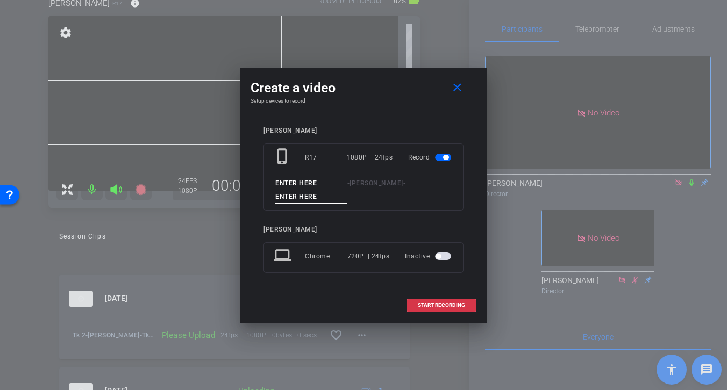
click at [322, 183] on input at bounding box center [311, 183] width 72 height 13
type input "Tk 3"
click at [327, 201] on input at bounding box center [311, 196] width 72 height 13
type input "Tk 3"
click at [439, 304] on span "START RECORDING" at bounding box center [441, 305] width 47 height 5
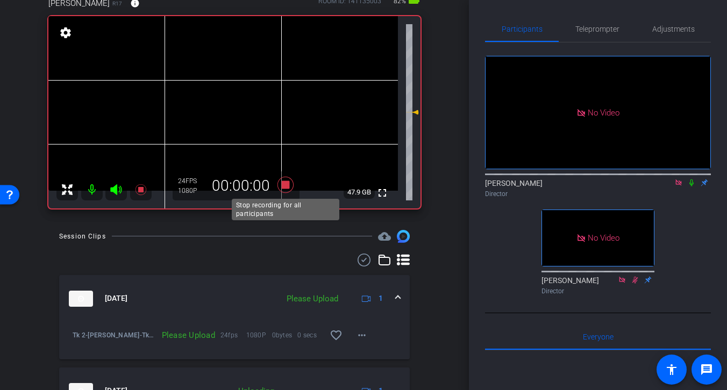
click at [284, 182] on icon at bounding box center [285, 184] width 16 height 16
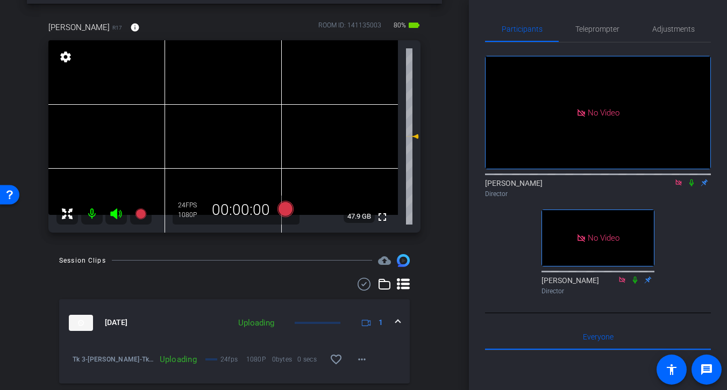
scroll to position [24, 0]
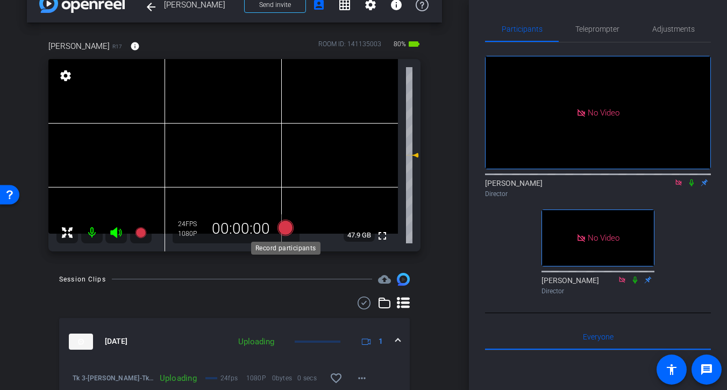
click at [284, 227] on icon at bounding box center [285, 227] width 16 height 16
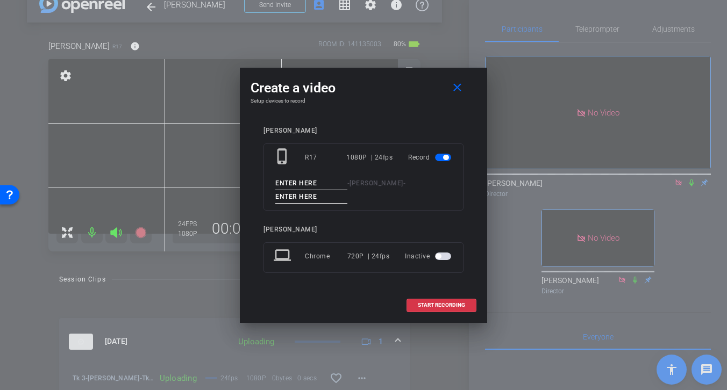
click at [324, 184] on input at bounding box center [311, 183] width 72 height 13
type input "Tk 3"
click at [319, 197] on input at bounding box center [311, 196] width 72 height 13
type input "Tk 3"
click at [439, 303] on span "START RECORDING" at bounding box center [441, 305] width 47 height 5
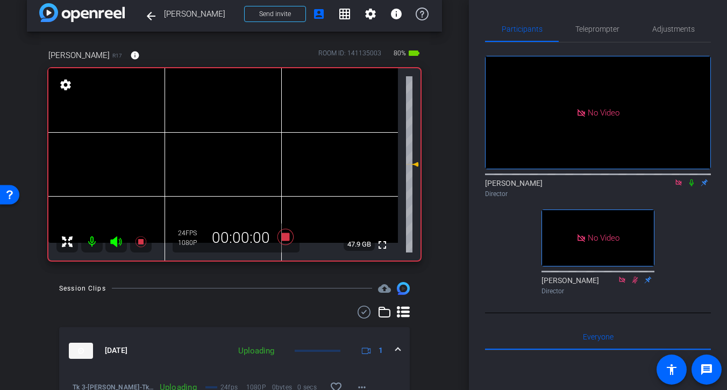
scroll to position [0, 0]
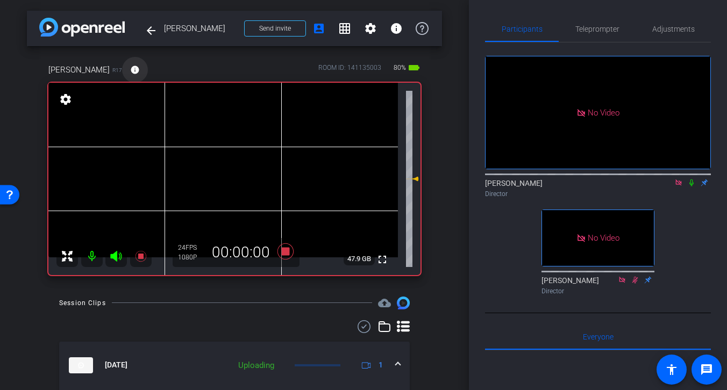
click at [130, 69] on mat-icon "info" at bounding box center [135, 70] width 10 height 10
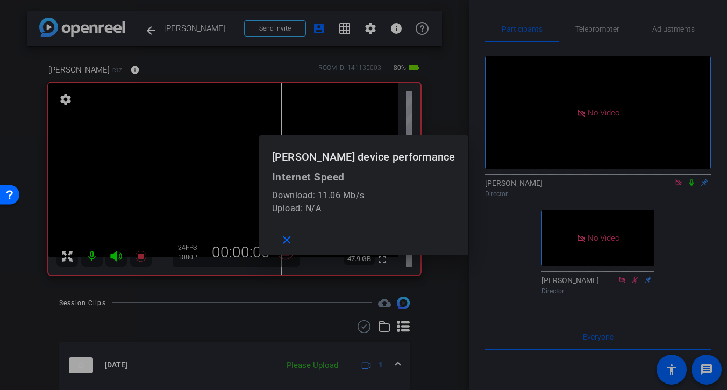
click at [167, 67] on div at bounding box center [363, 195] width 727 height 390
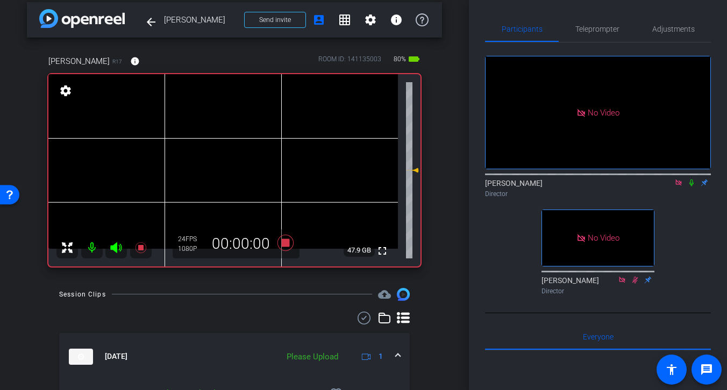
scroll to position [6, 0]
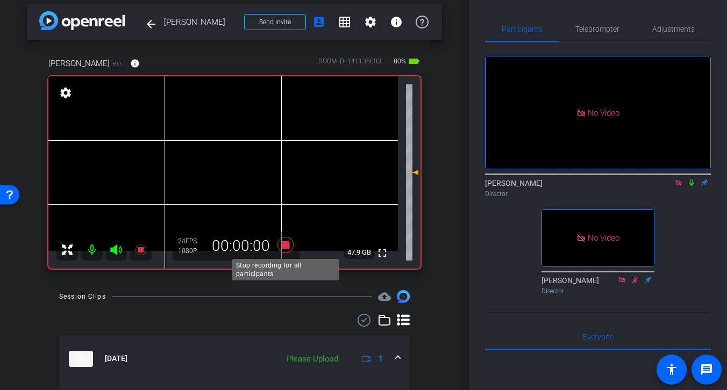
click at [285, 246] on icon at bounding box center [285, 245] width 16 height 16
click at [286, 246] on icon at bounding box center [285, 245] width 16 height 16
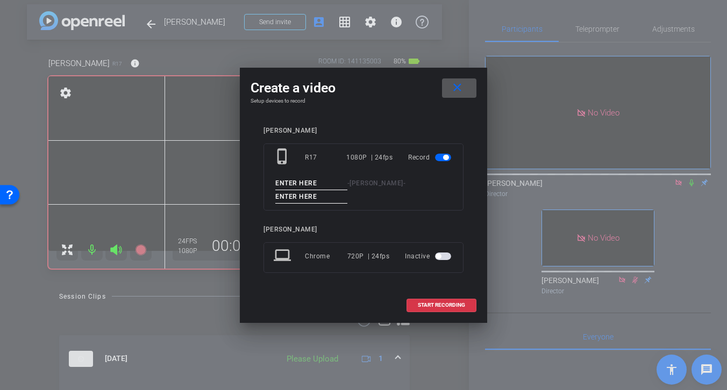
click at [316, 184] on input at bounding box center [311, 183] width 72 height 13
type input "Tk 4"
click at [320, 197] on input at bounding box center [311, 196] width 72 height 13
type input "Tk 4"
click at [460, 87] on mat-icon "close" at bounding box center [457, 87] width 13 height 13
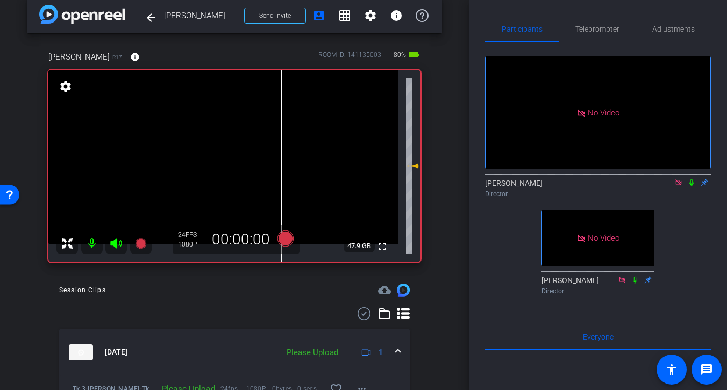
scroll to position [0, 0]
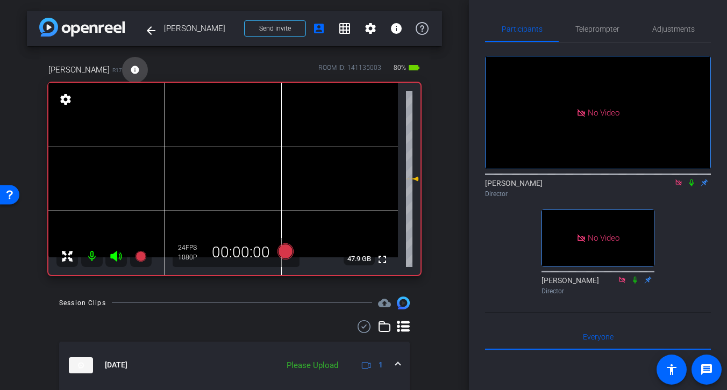
click at [130, 68] on mat-icon "info" at bounding box center [135, 70] width 10 height 10
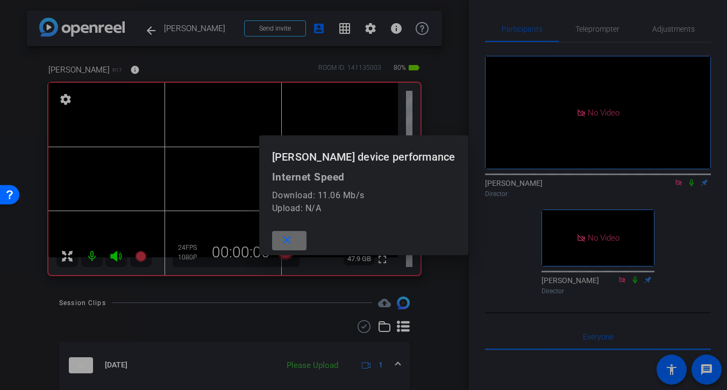
click at [294, 239] on mat-icon "close" at bounding box center [286, 240] width 13 height 13
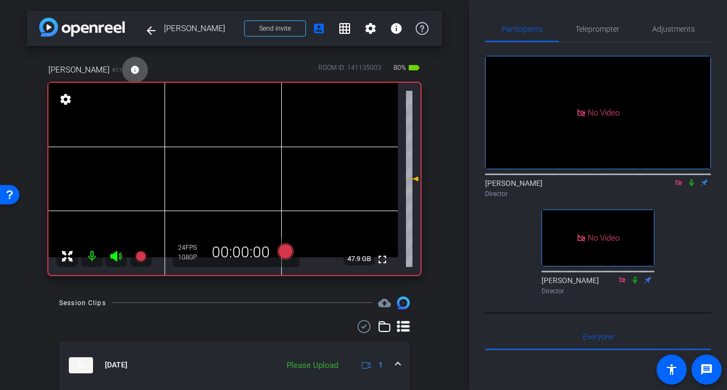
click at [167, 71] on div "Robin Shannon R17 info ROOM ID: 141135003 80% battery_std" at bounding box center [234, 70] width 372 height 26
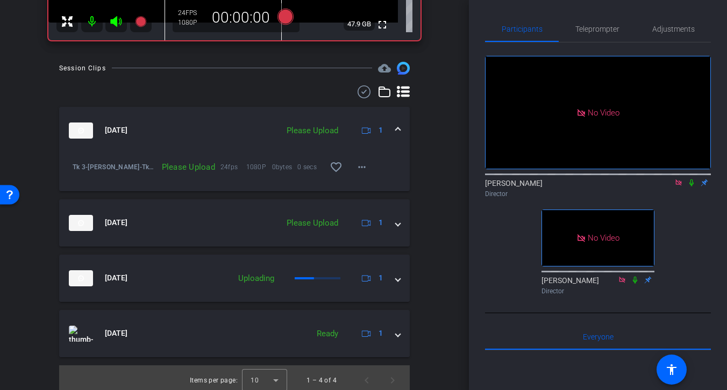
scroll to position [236, 0]
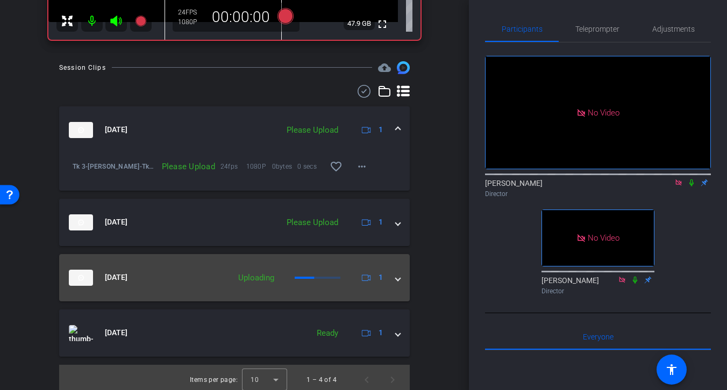
click at [397, 276] on span at bounding box center [398, 277] width 4 height 11
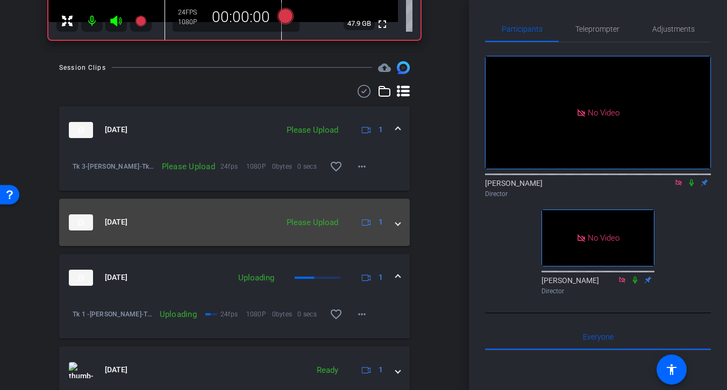
click at [397, 221] on span at bounding box center [398, 222] width 4 height 11
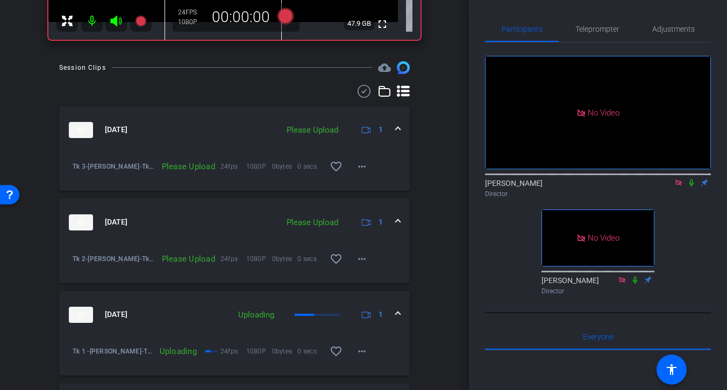
click at [395, 130] on div "Oct 14, 2025 Please Upload 1" at bounding box center [232, 130] width 327 height 16
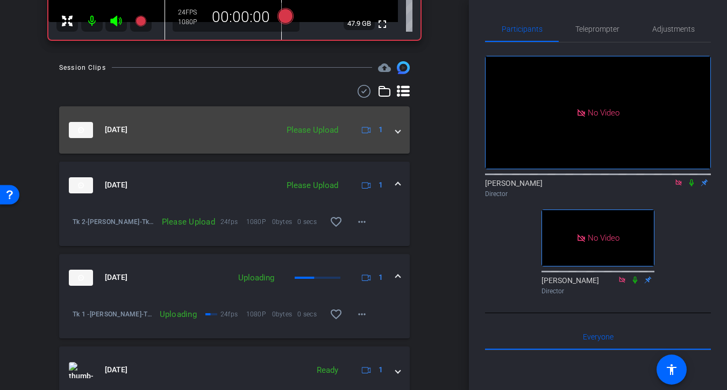
click at [396, 130] on span at bounding box center [398, 129] width 4 height 11
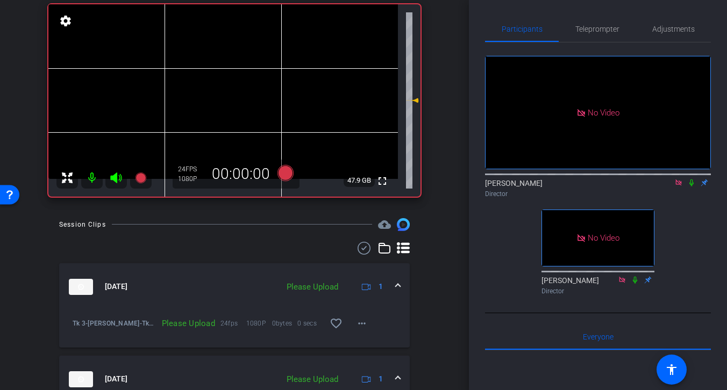
scroll to position [76, 0]
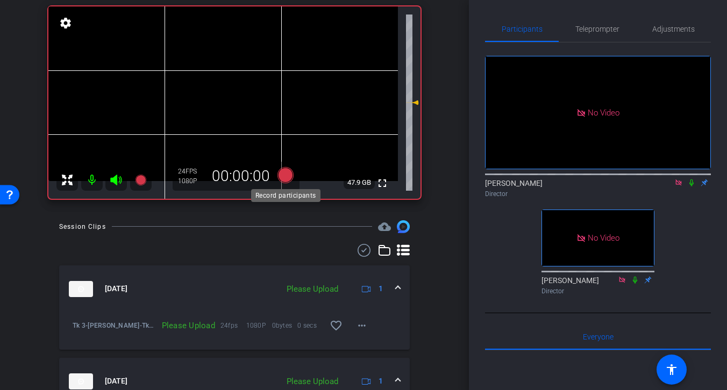
click at [286, 174] on icon at bounding box center [285, 175] width 16 height 16
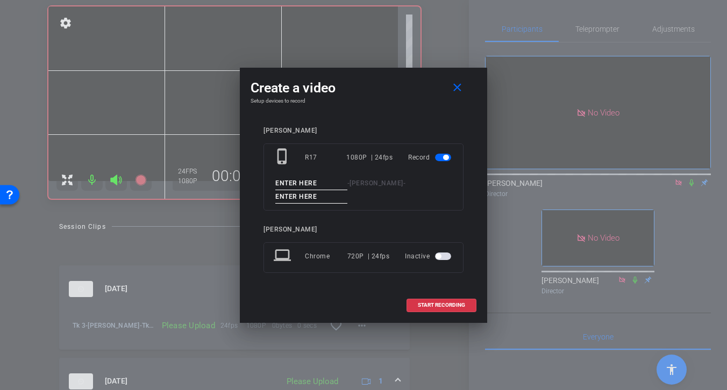
click at [318, 183] on input at bounding box center [311, 183] width 72 height 13
type input "Tk 4"
click at [320, 196] on input at bounding box center [311, 196] width 72 height 13
type input "Tk 4"
click at [444, 305] on span "START RECORDING" at bounding box center [441, 305] width 47 height 5
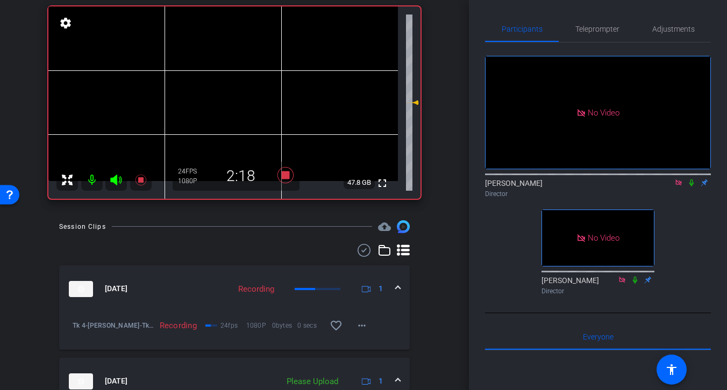
click at [691, 187] on icon at bounding box center [691, 183] width 9 height 8
click at [693, 187] on icon at bounding box center [692, 183] width 6 height 7
click at [287, 177] on icon at bounding box center [285, 175] width 16 height 16
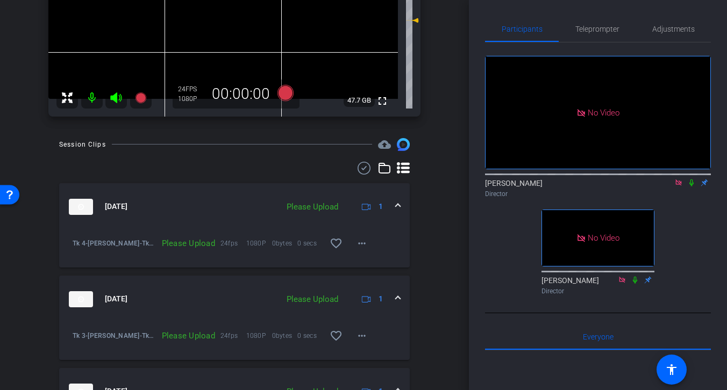
scroll to position [0, 0]
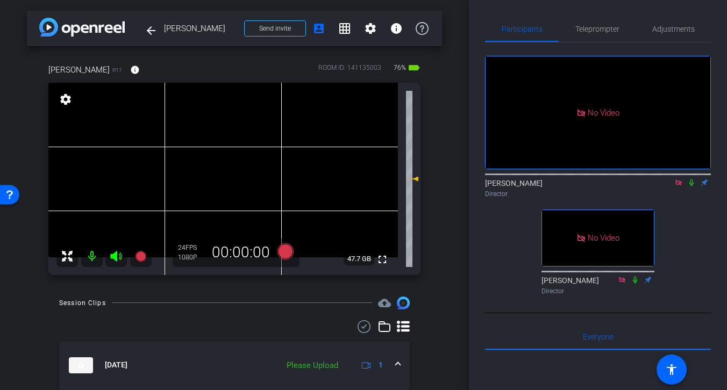
click at [677, 187] on icon at bounding box center [678, 183] width 9 height 8
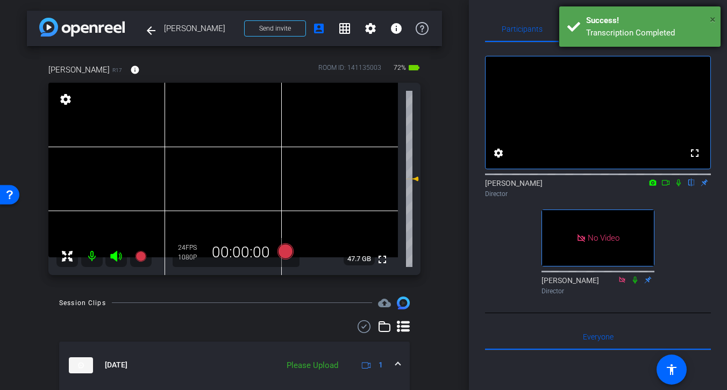
click at [715, 17] on span "×" at bounding box center [713, 19] width 6 height 13
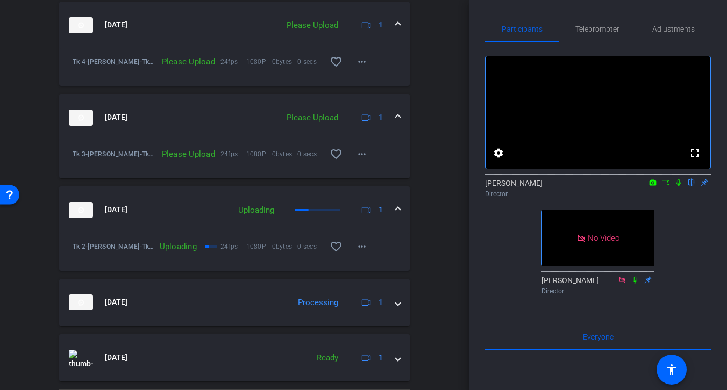
scroll to position [370, 0]
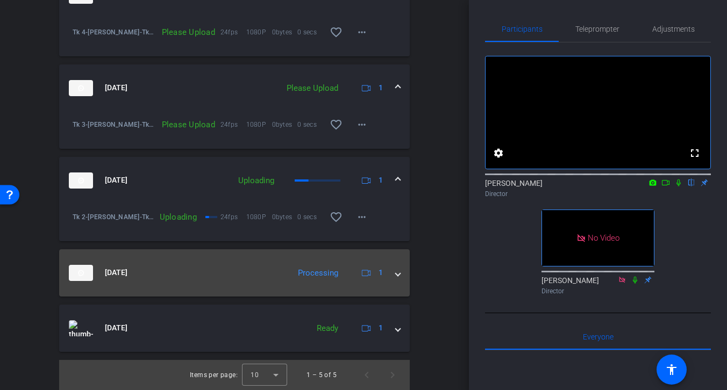
click at [401, 276] on mat-expansion-panel-header "Oct 14, 2025 Processing 1" at bounding box center [234, 272] width 351 height 47
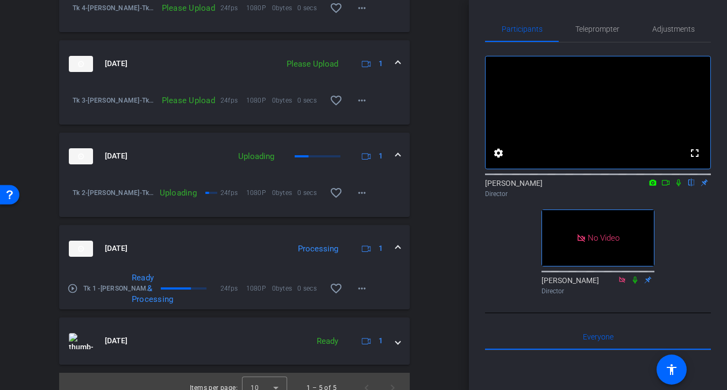
scroll to position [407, 0]
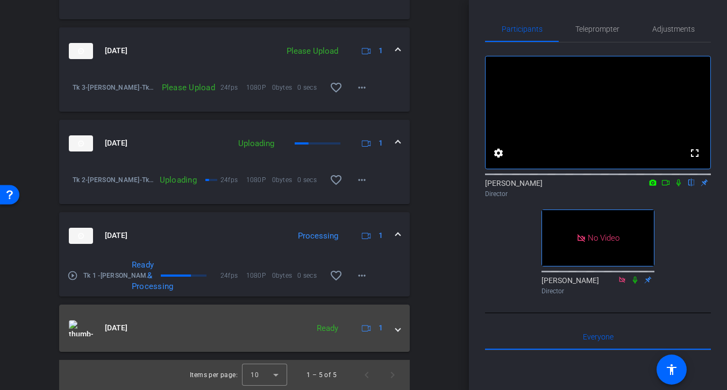
click at [396, 330] on span at bounding box center [398, 328] width 4 height 11
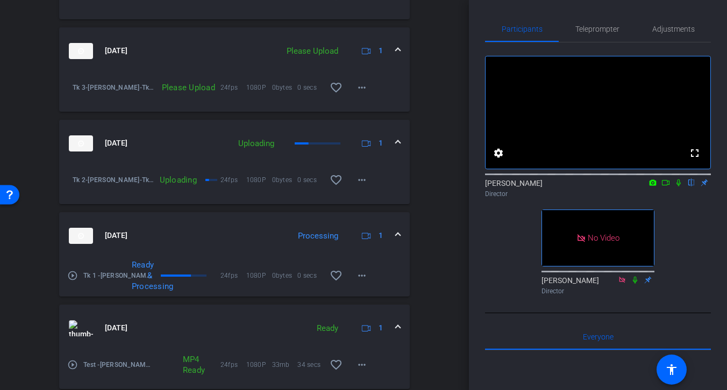
scroll to position [444, 0]
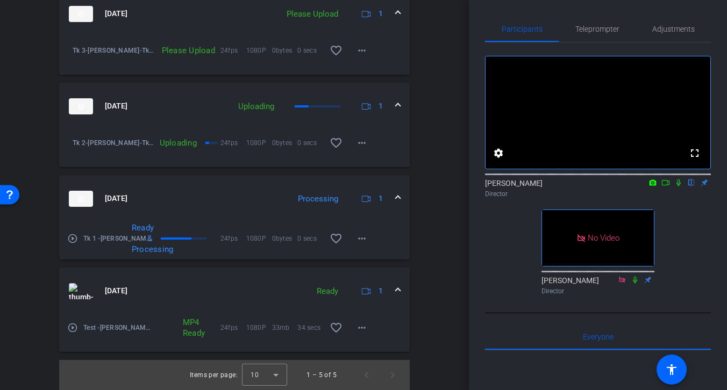
click at [397, 289] on span at bounding box center [398, 291] width 4 height 11
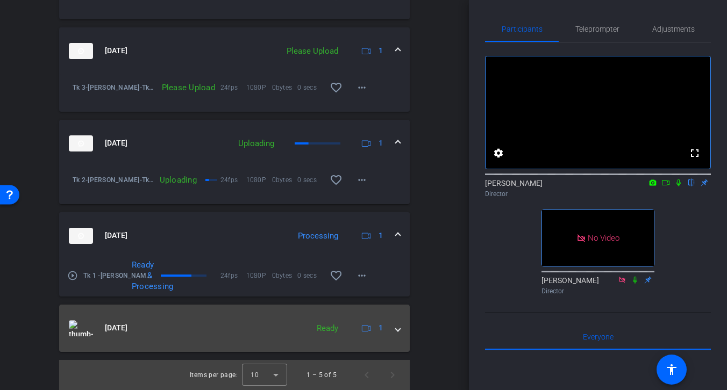
scroll to position [407, 0]
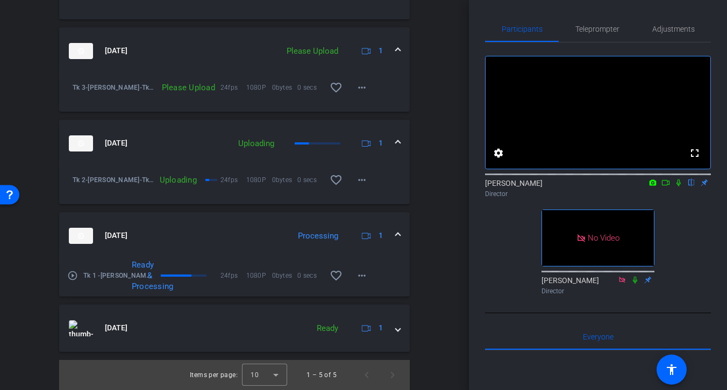
click at [399, 237] on span at bounding box center [398, 235] width 4 height 11
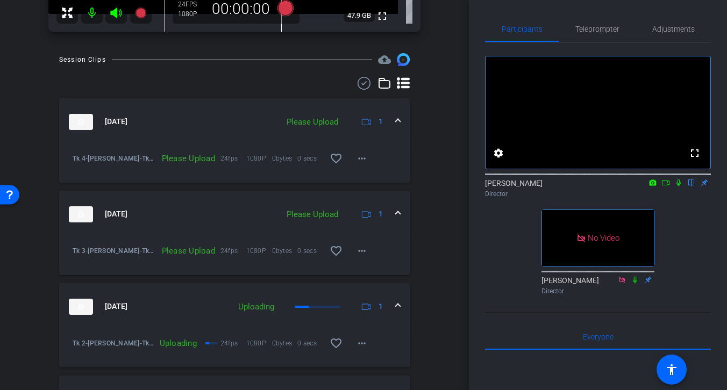
scroll to position [243, 0]
click at [398, 304] on span at bounding box center [398, 307] width 4 height 11
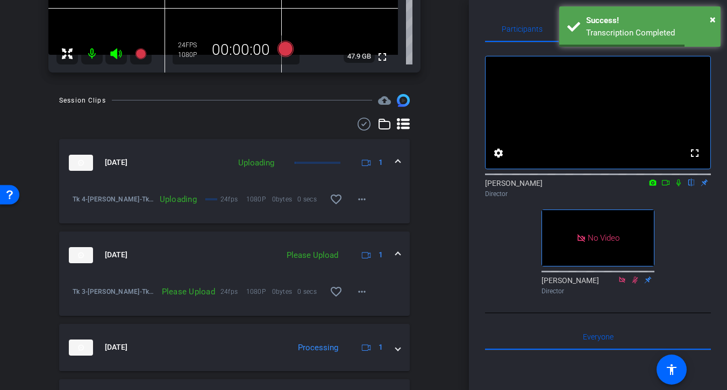
scroll to position [206, 0]
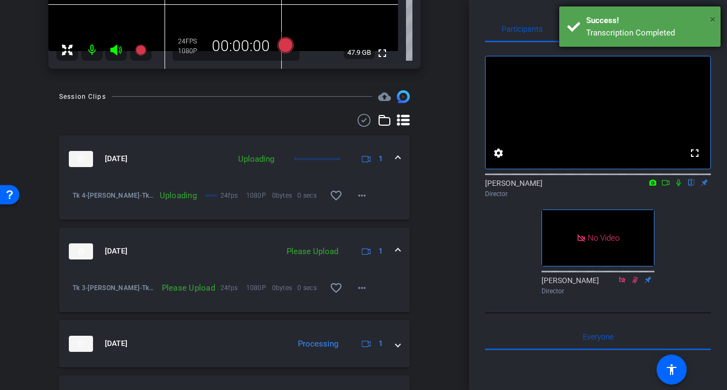
click at [711, 19] on span "×" at bounding box center [713, 19] width 6 height 13
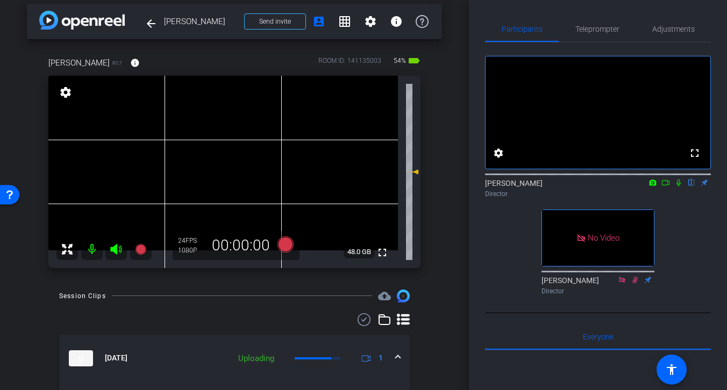
scroll to position [16, 0]
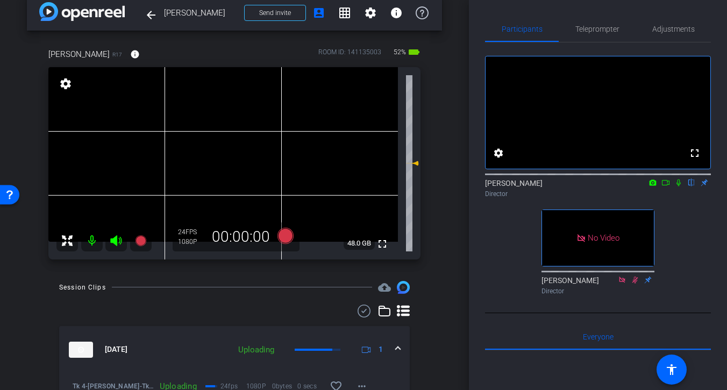
click at [666, 187] on icon at bounding box center [665, 183] width 9 height 8
click at [90, 238] on mat-icon at bounding box center [92, 241] width 22 height 22
click at [116, 239] on icon at bounding box center [115, 241] width 11 height 11
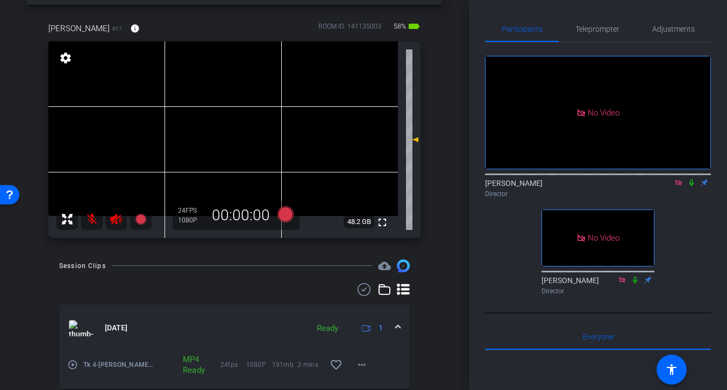
scroll to position [0, 0]
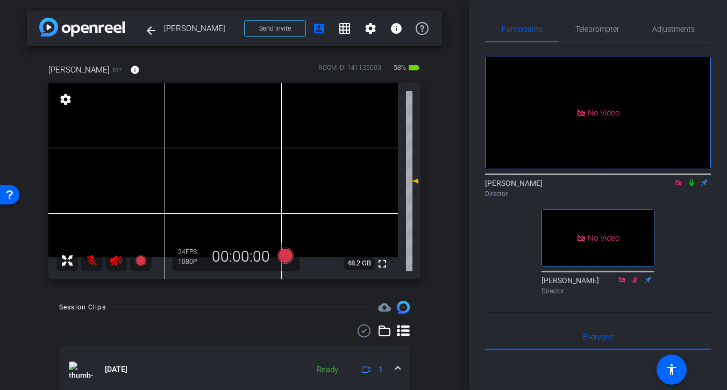
click at [115, 260] on icon at bounding box center [116, 260] width 13 height 13
click at [90, 261] on mat-icon at bounding box center [92, 261] width 22 height 22
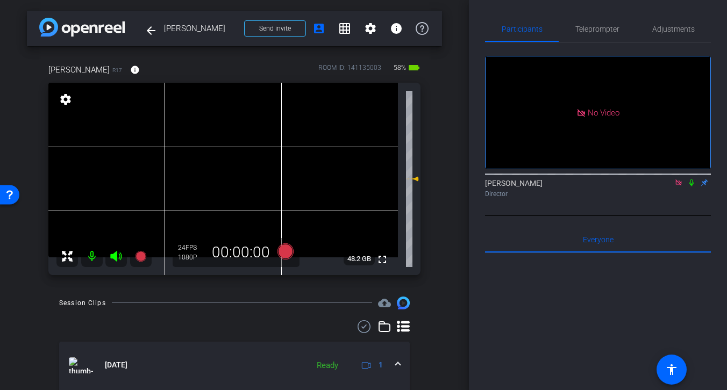
click at [692, 187] on icon at bounding box center [691, 183] width 4 height 7
